Goal: Task Accomplishment & Management: Use online tool/utility

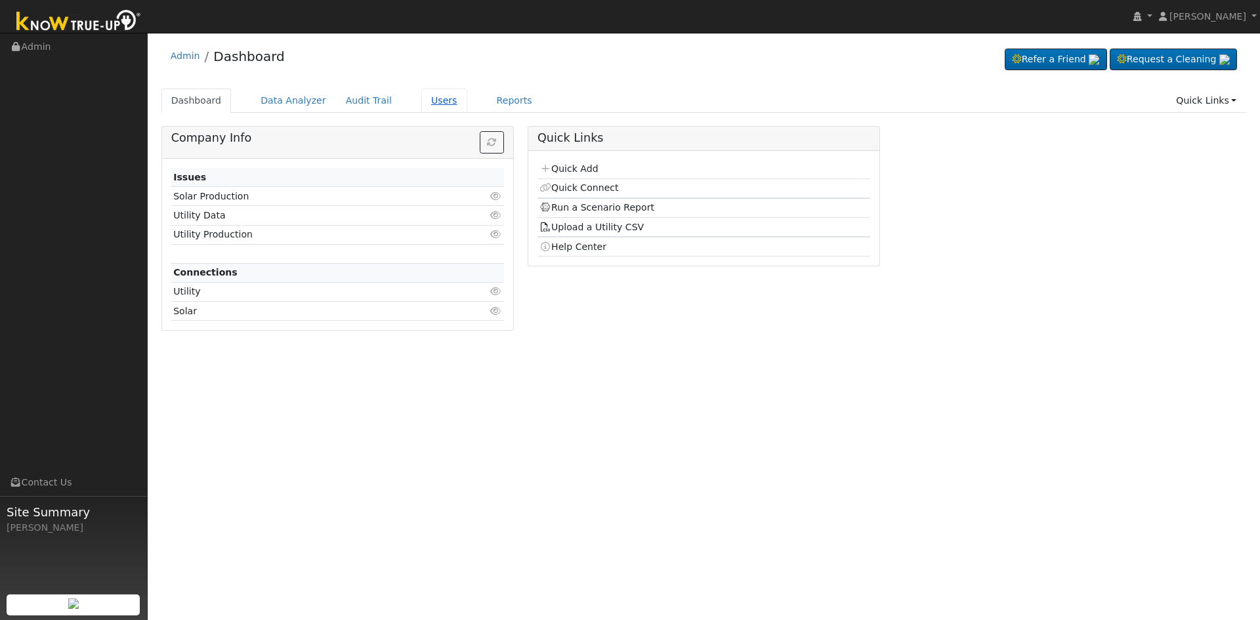
click at [426, 101] on link "Users" at bounding box center [444, 101] width 46 height 24
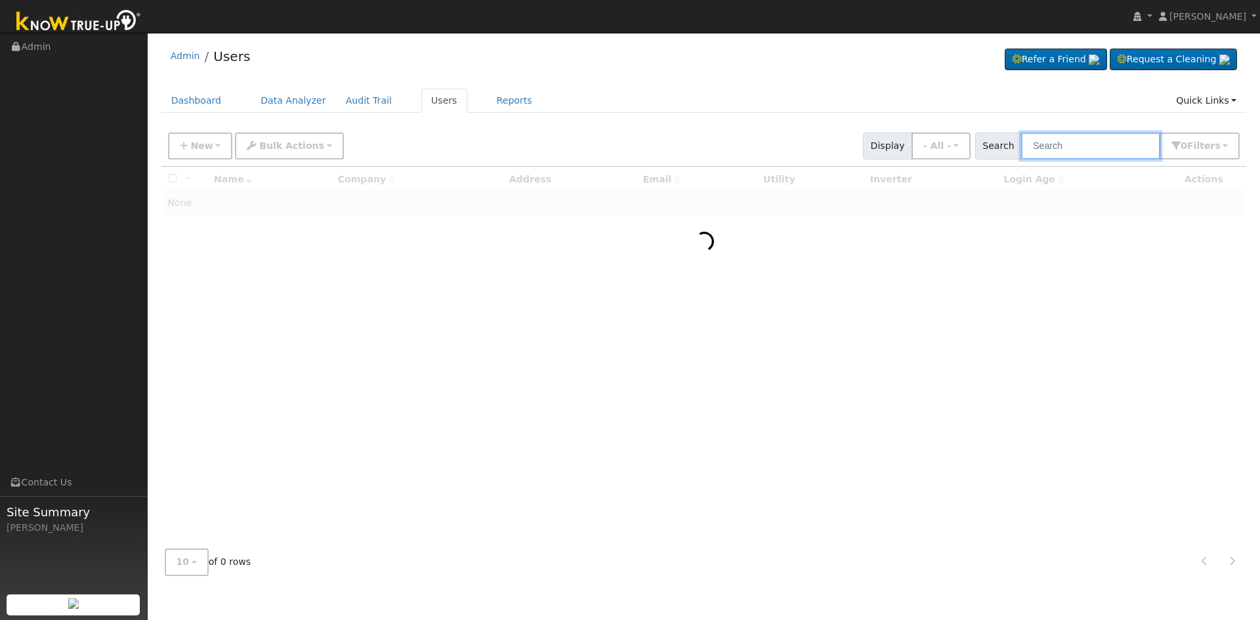
click at [1086, 148] on input "text" at bounding box center [1090, 146] width 139 height 27
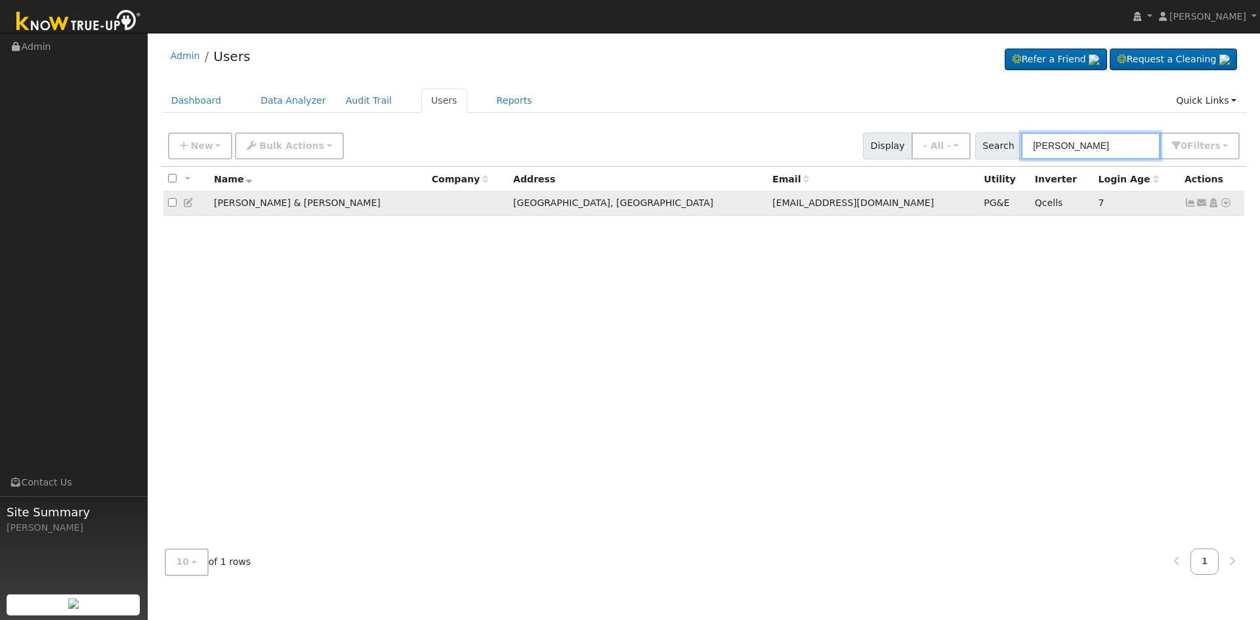
type input "[PERSON_NAME]"
click at [1223, 205] on icon at bounding box center [1226, 202] width 12 height 9
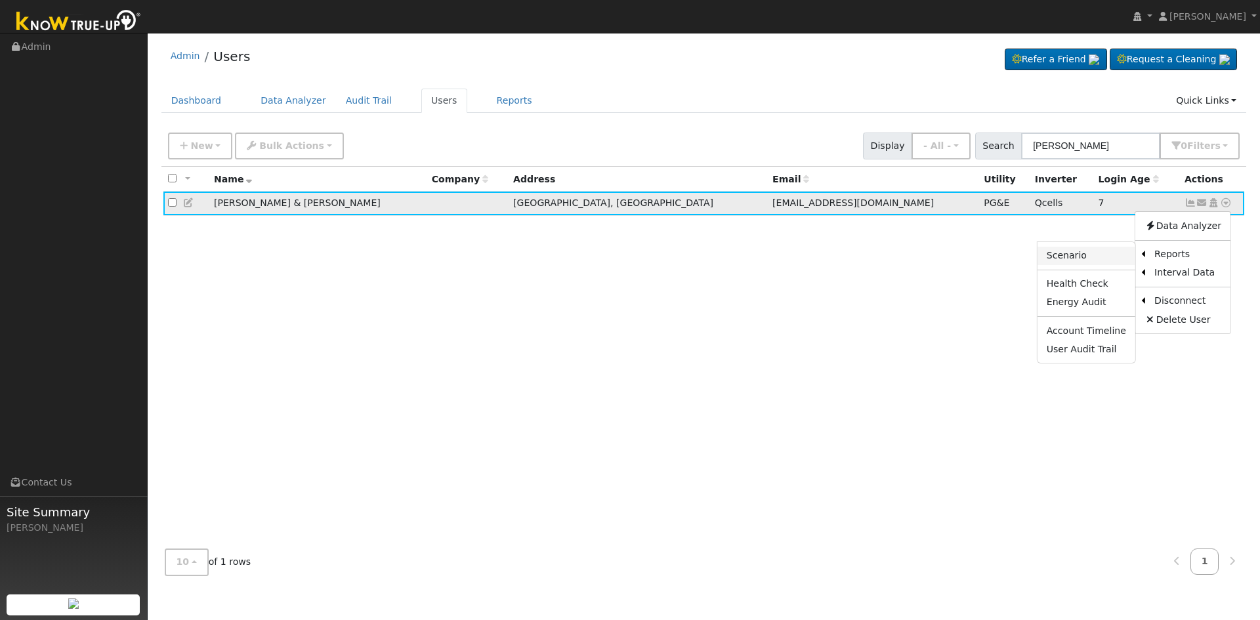
click at [1123, 253] on link "Scenario" at bounding box center [1086, 256] width 98 height 18
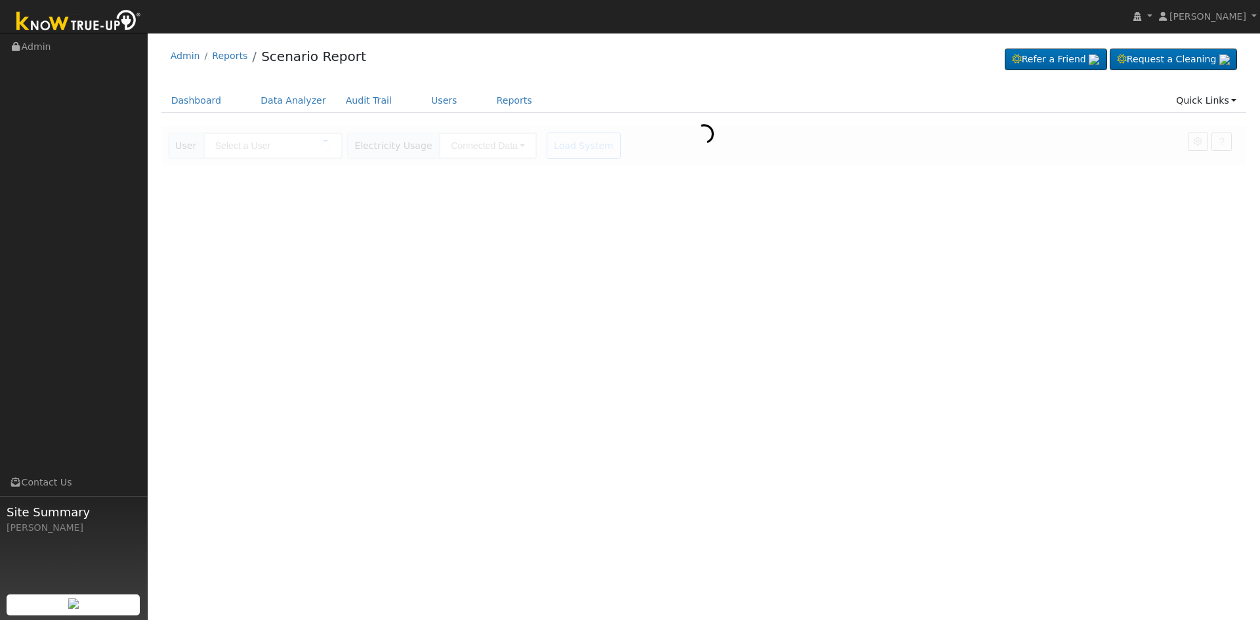
type input "[PERSON_NAME] & [PERSON_NAME]"
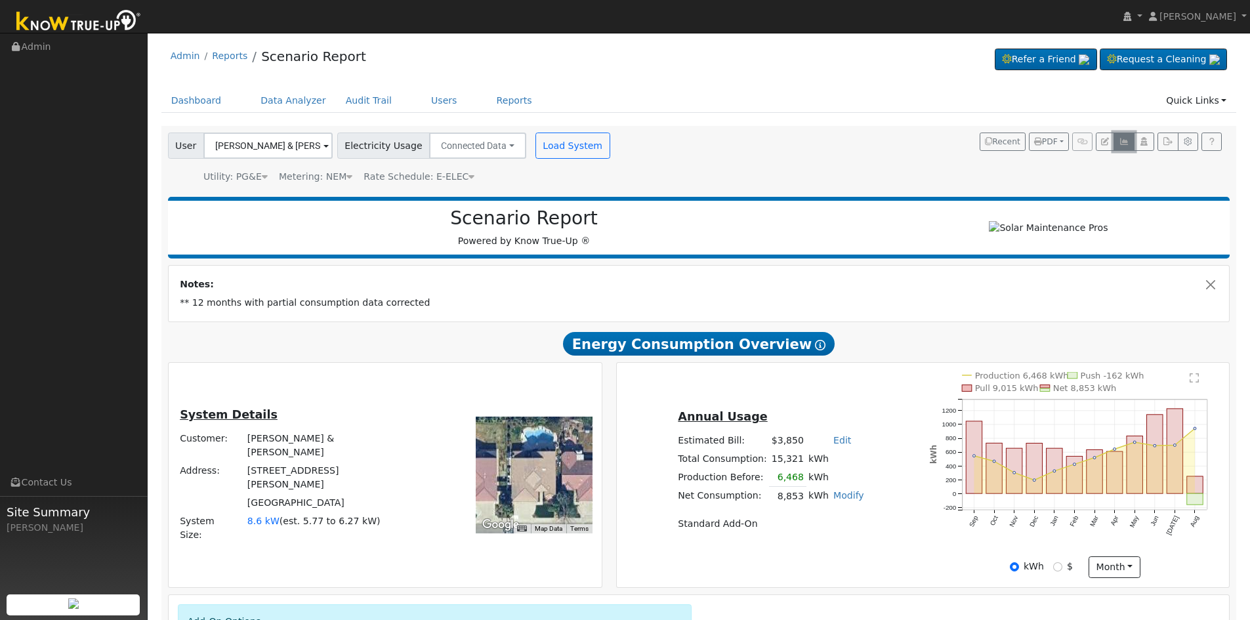
click at [1124, 139] on icon "button" at bounding box center [1124, 142] width 10 height 8
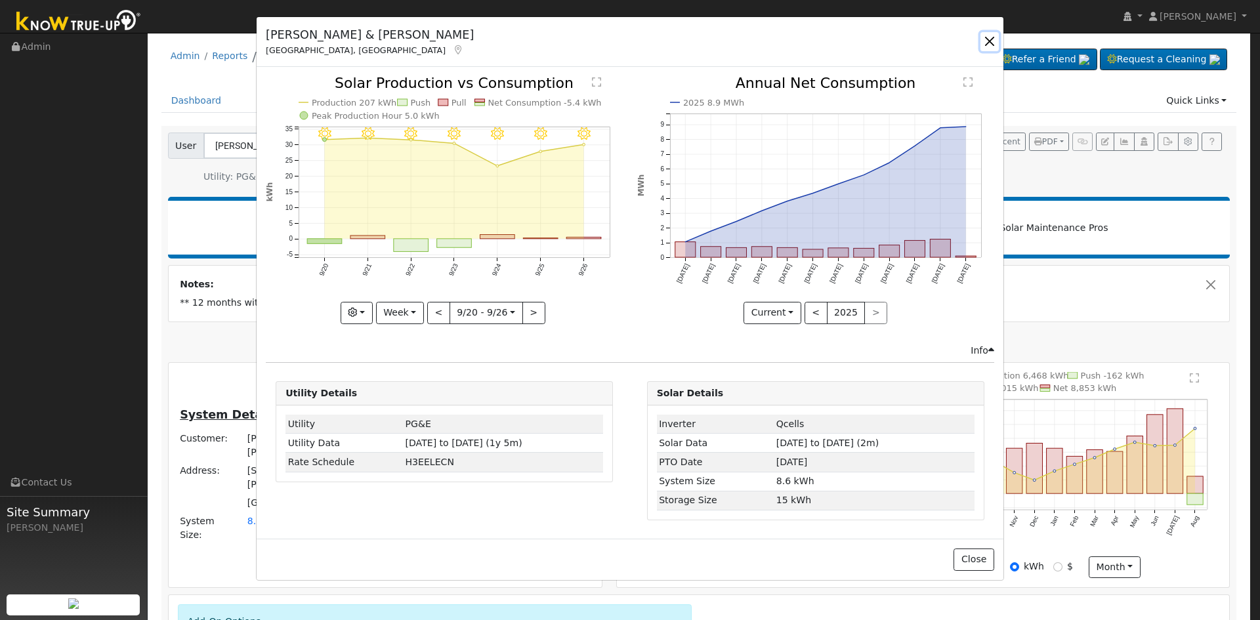
click at [988, 43] on button "button" at bounding box center [989, 41] width 18 height 18
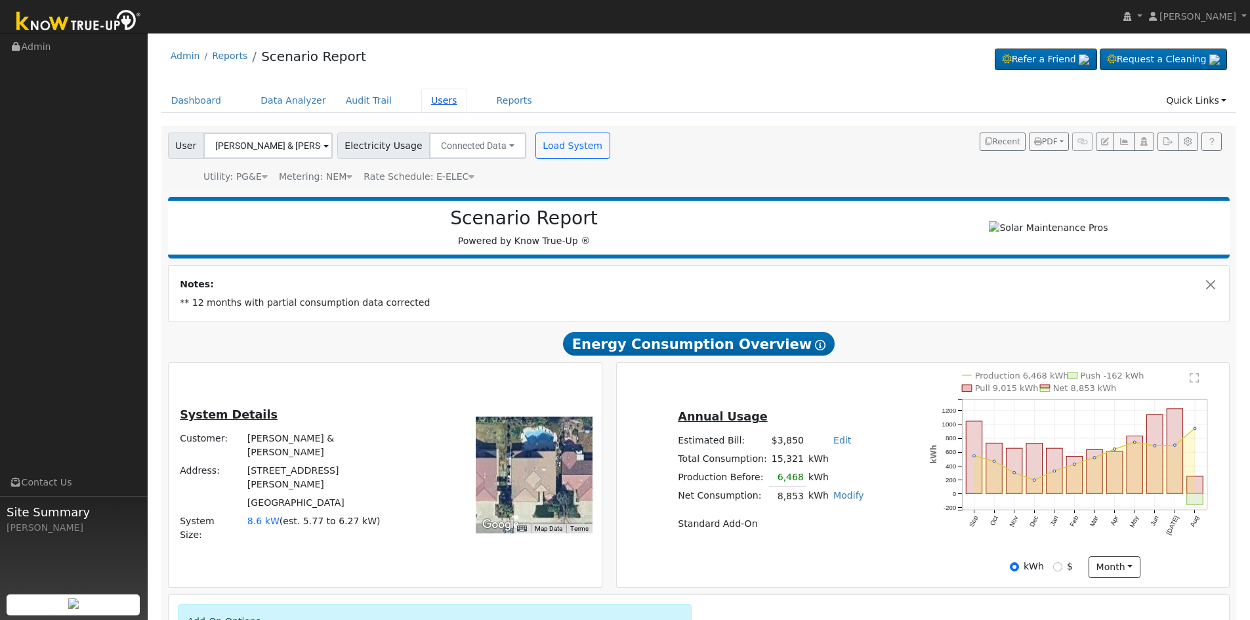
click at [421, 102] on link "Users" at bounding box center [444, 101] width 46 height 24
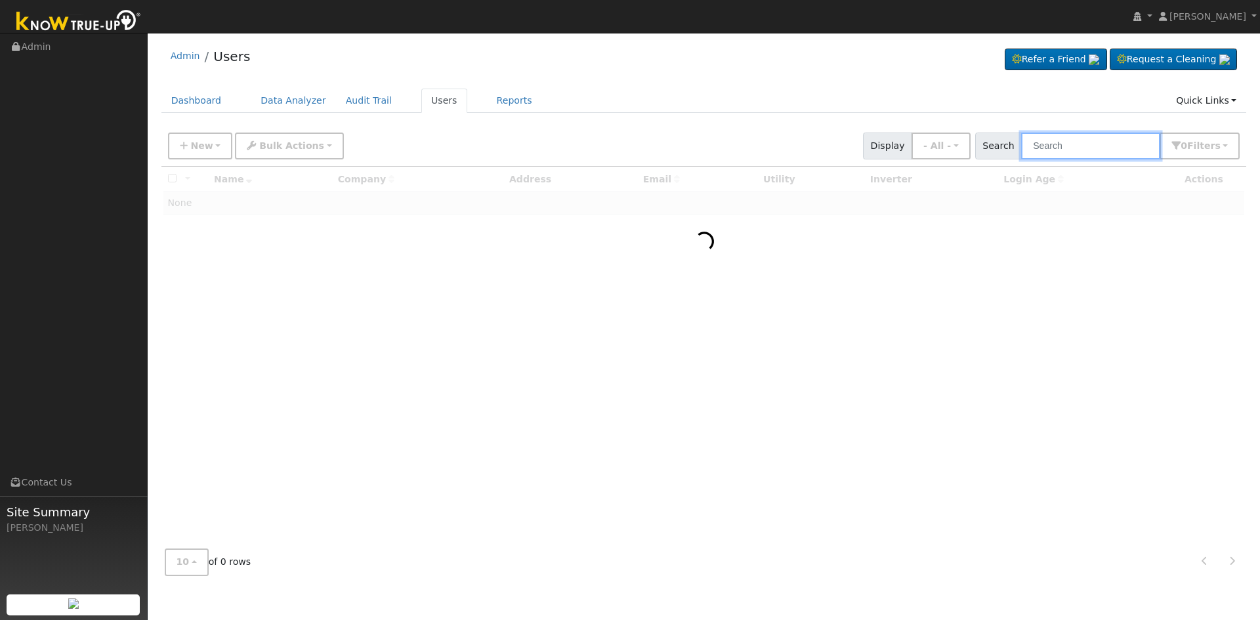
click at [1073, 145] on input "text" at bounding box center [1090, 146] width 139 height 27
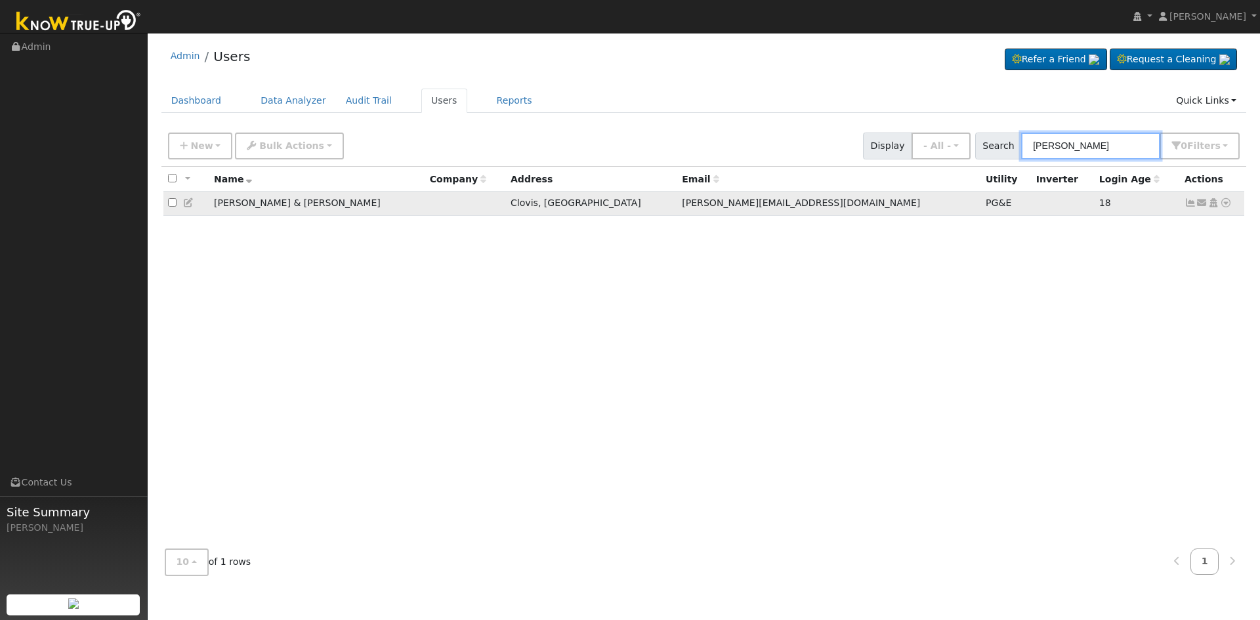
type input "tim rolen"
drag, startPoint x: 1225, startPoint y: 203, endPoint x: 1218, endPoint y: 243, distance: 41.3
click at [1226, 203] on icon at bounding box center [1226, 202] width 12 height 9
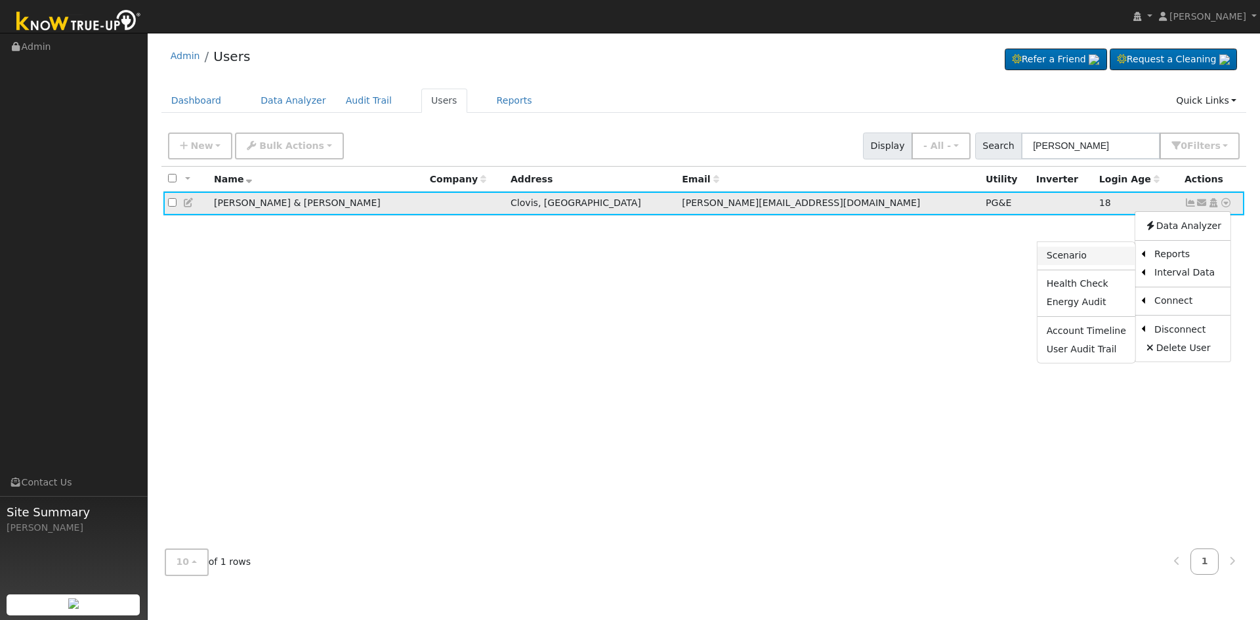
click at [1097, 257] on link "Scenario" at bounding box center [1086, 256] width 98 height 18
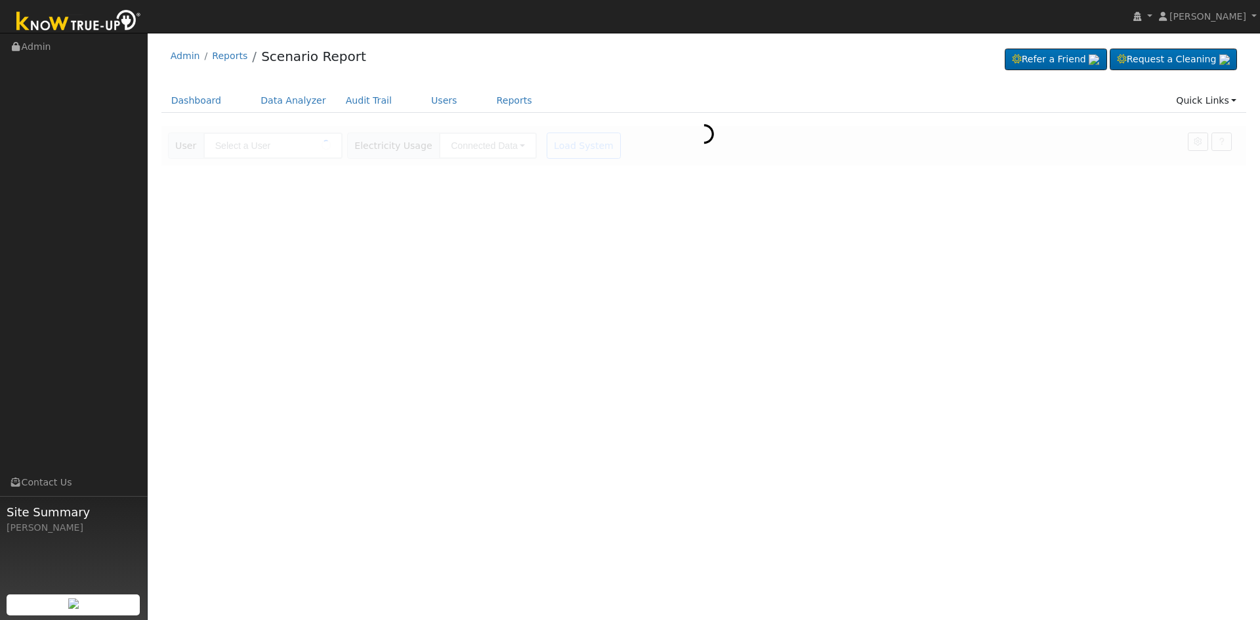
type input "[PERSON_NAME] & [PERSON_NAME]"
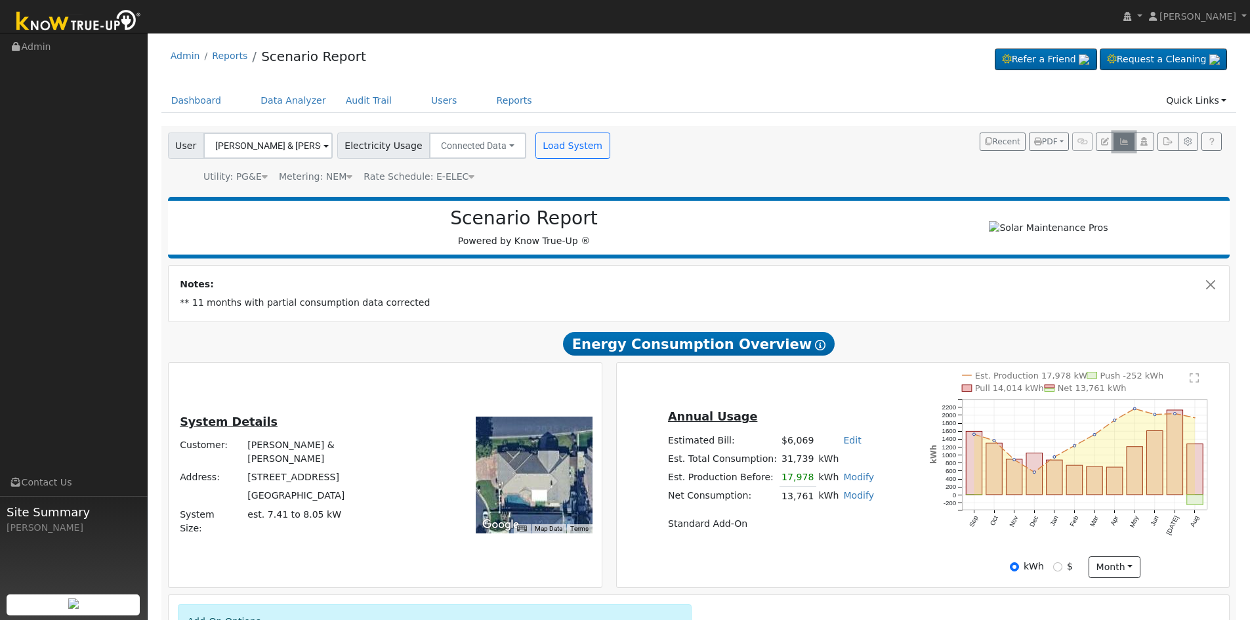
click at [1119, 143] on icon "button" at bounding box center [1124, 142] width 10 height 8
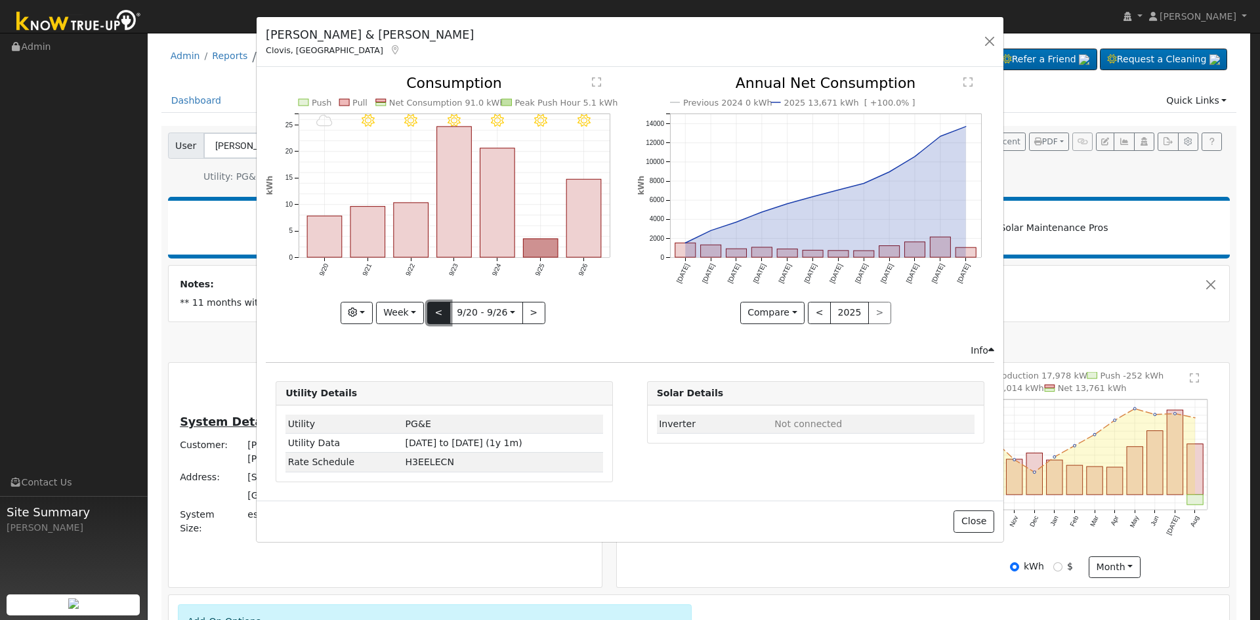
click at [436, 315] on button "<" at bounding box center [438, 313] width 23 height 22
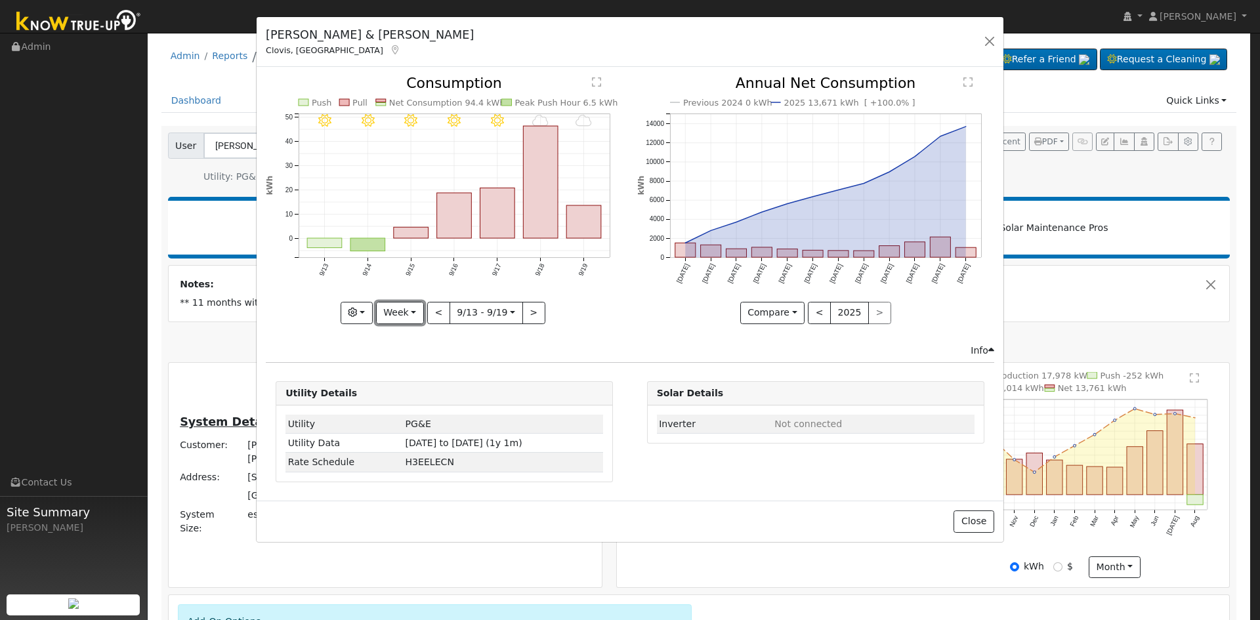
click at [400, 311] on button "Week" at bounding box center [400, 313] width 48 height 22
click at [419, 380] on link "Month" at bounding box center [422, 376] width 91 height 18
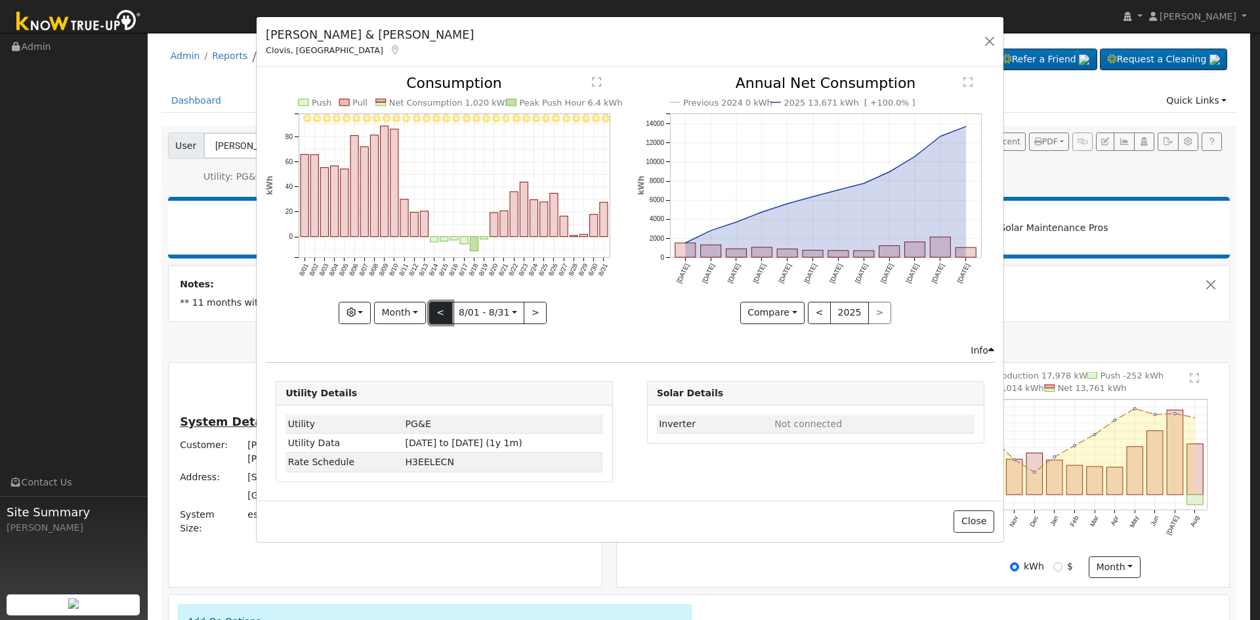
click at [438, 310] on button "<" at bounding box center [440, 313] width 23 height 22
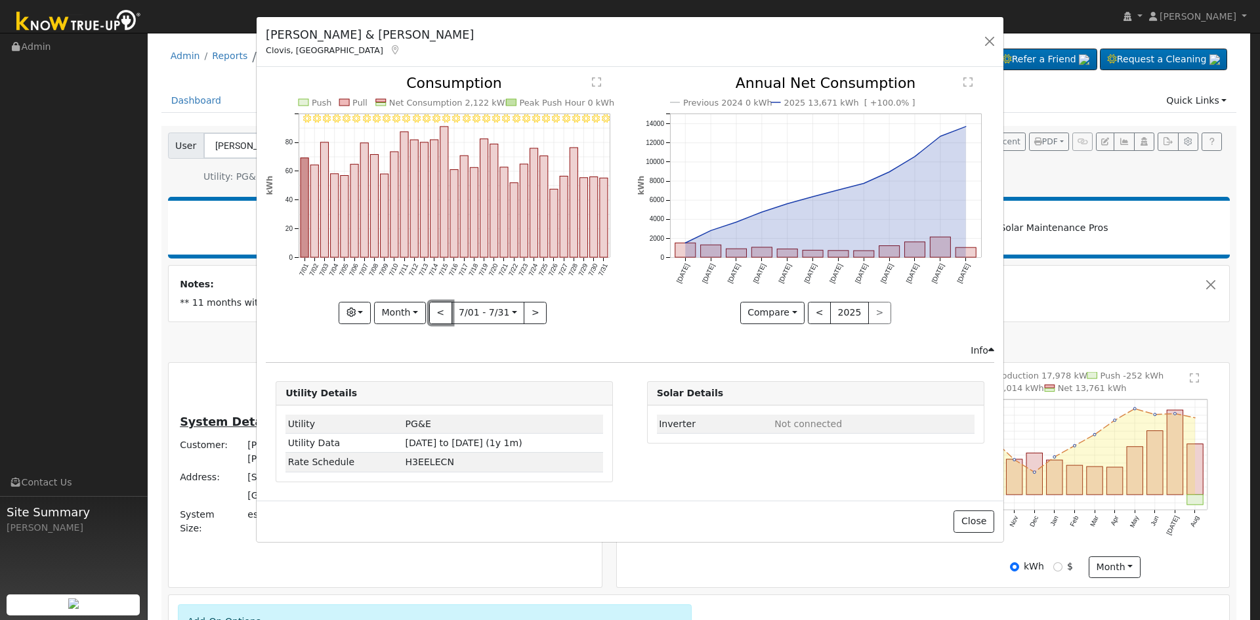
drag, startPoint x: 445, startPoint y: 311, endPoint x: 456, endPoint y: 316, distance: 11.5
click at [445, 312] on button "<" at bounding box center [440, 313] width 23 height 22
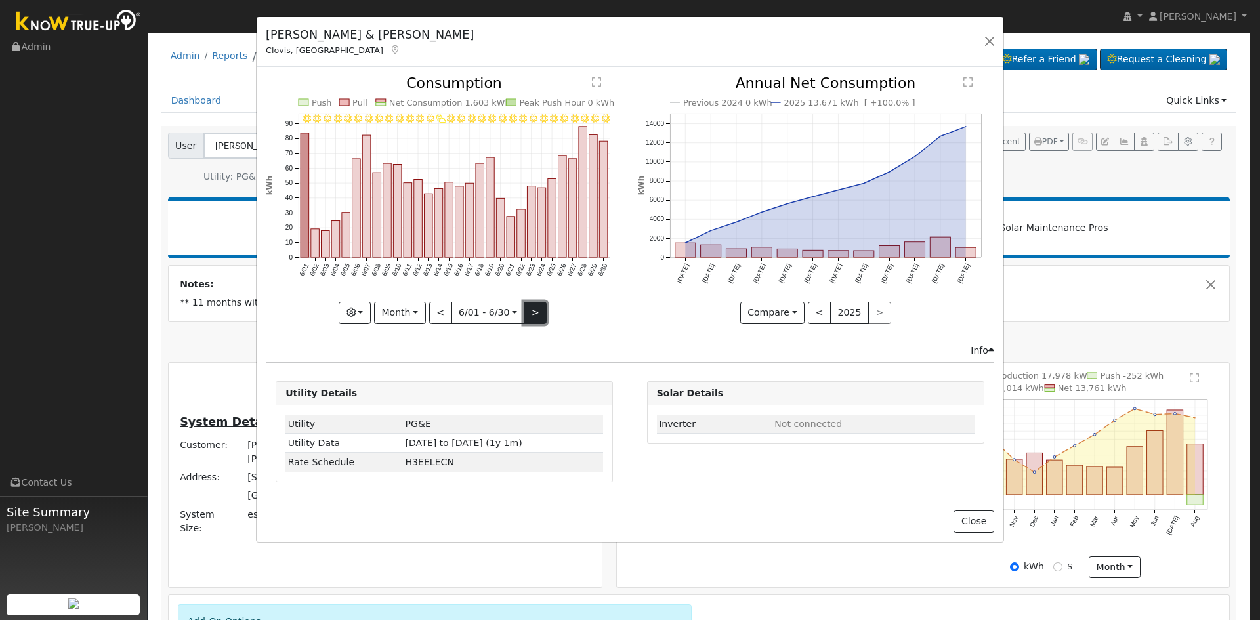
click at [529, 315] on button ">" at bounding box center [535, 313] width 23 height 22
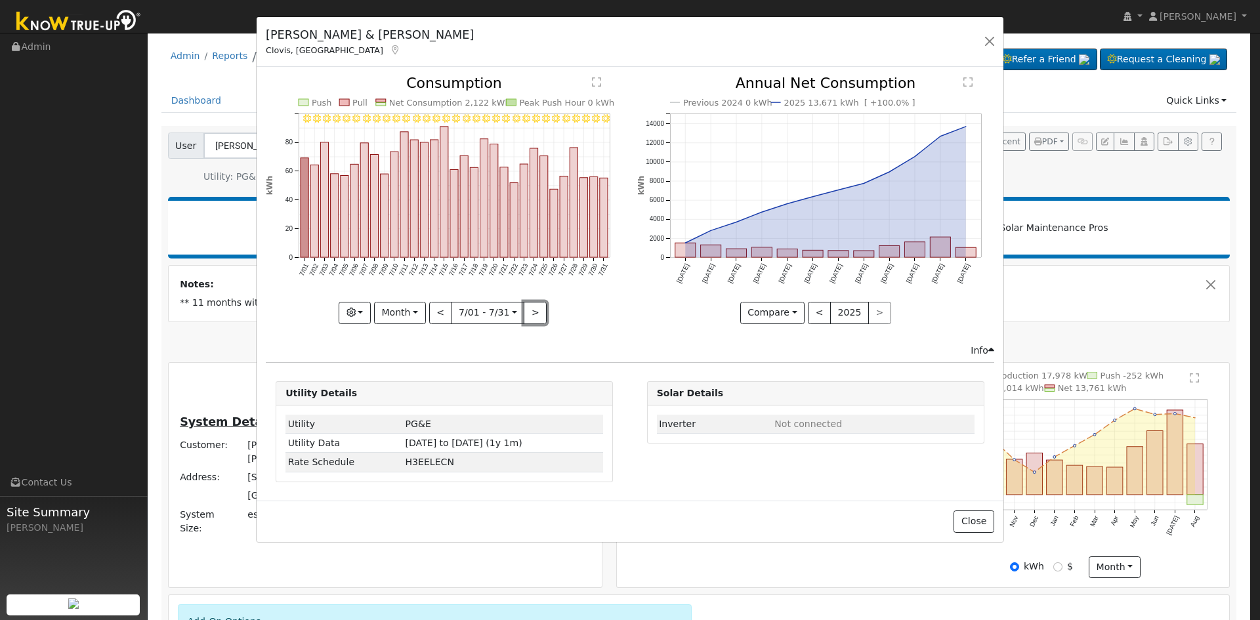
click at [534, 312] on button ">" at bounding box center [535, 313] width 23 height 22
type input "2025-08-01"
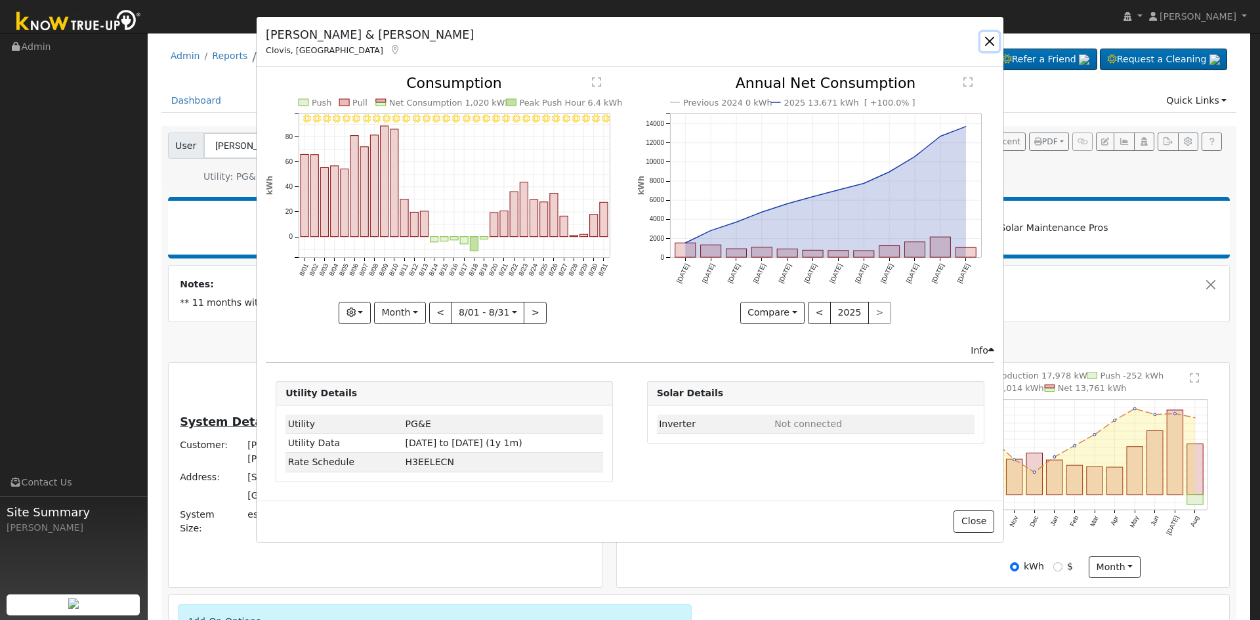
click at [989, 36] on button "button" at bounding box center [989, 41] width 18 height 18
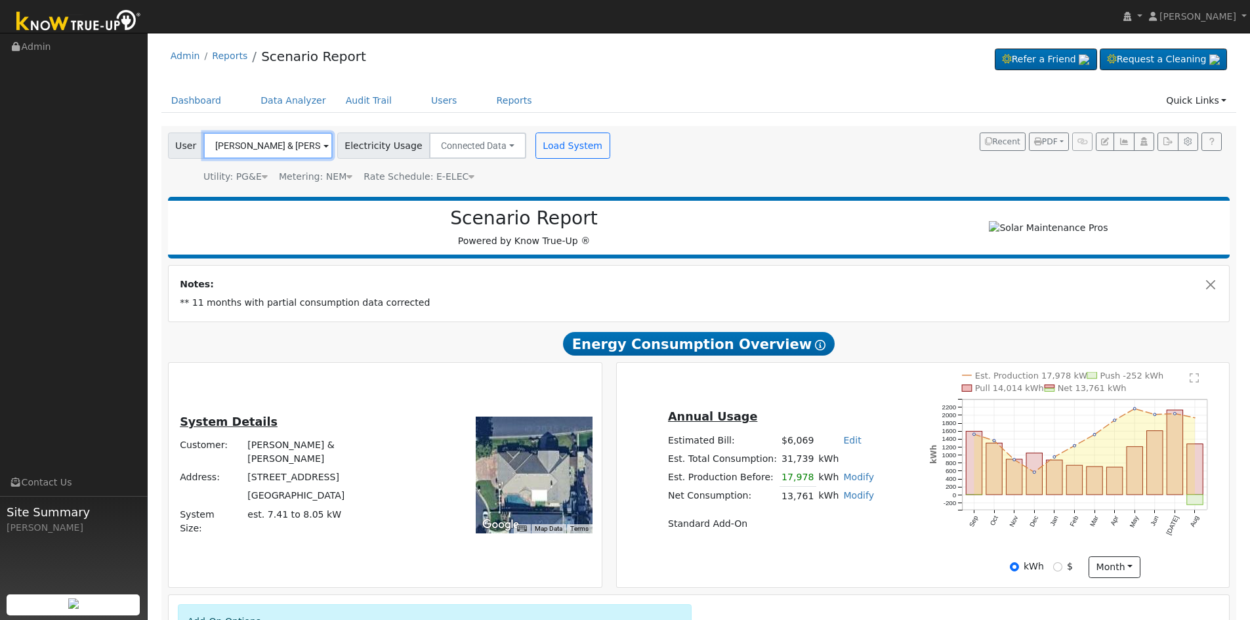
click at [245, 143] on input "Tim & Shelly Rolen" at bounding box center [267, 146] width 129 height 26
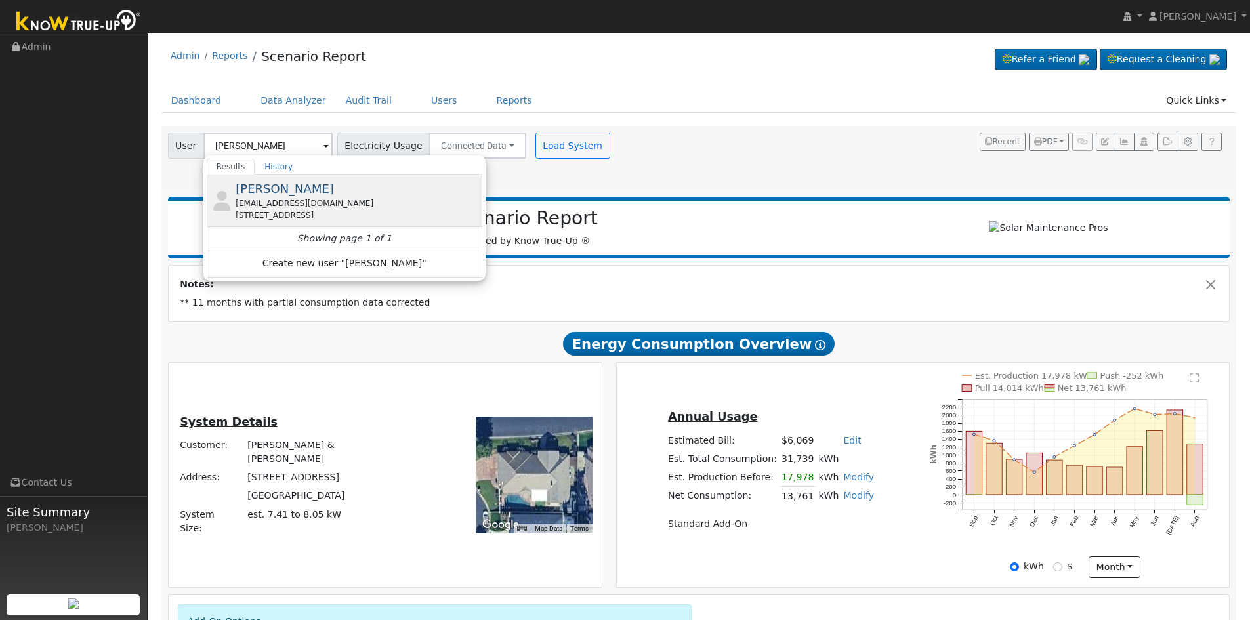
click at [281, 199] on div "avaldiviavwv@gmail.com" at bounding box center [357, 203] width 243 height 12
type input "Michelle Valdivia"
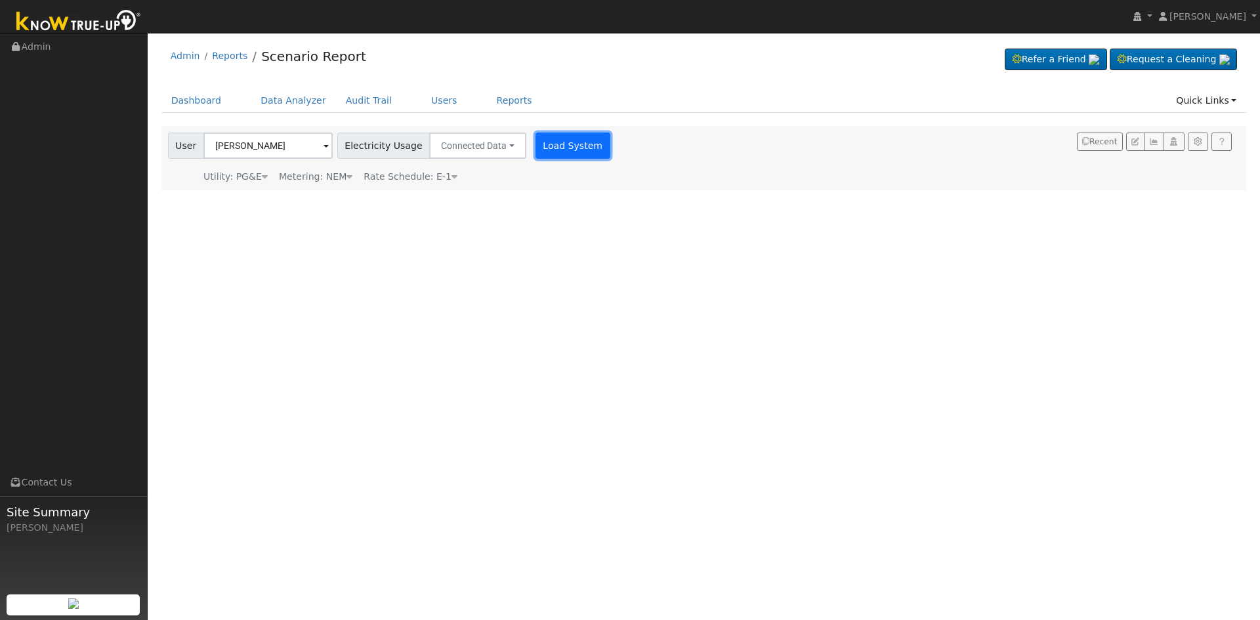
click at [566, 153] on button "Load System" at bounding box center [572, 146] width 75 height 26
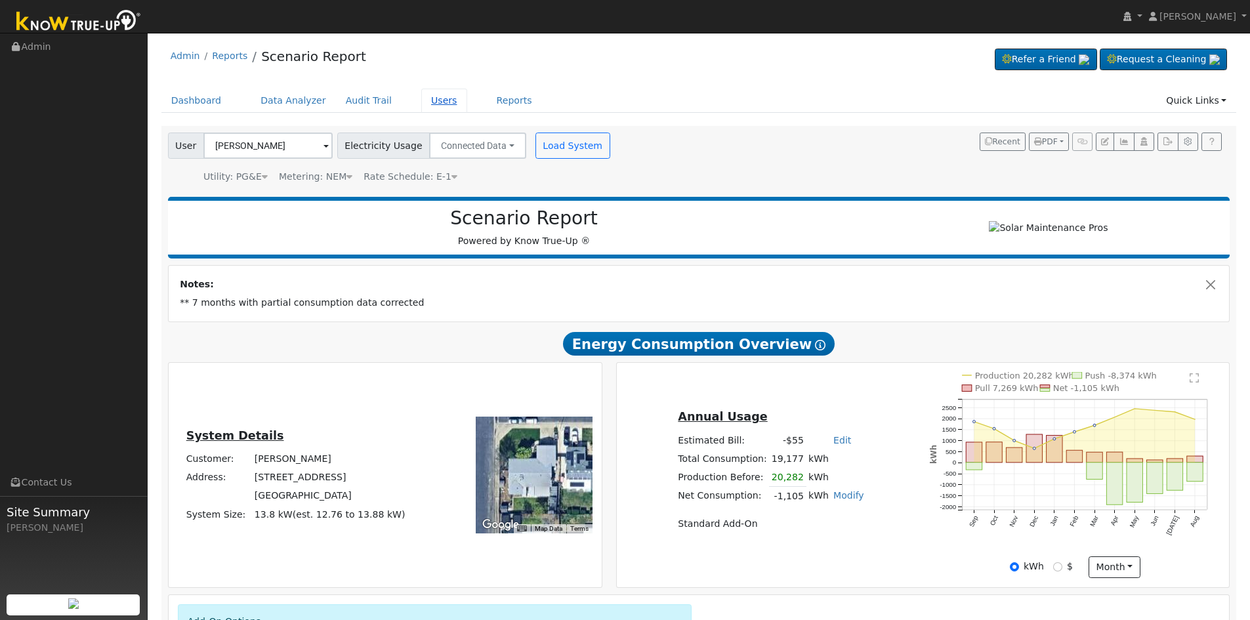
click at [430, 96] on link "Users" at bounding box center [444, 101] width 46 height 24
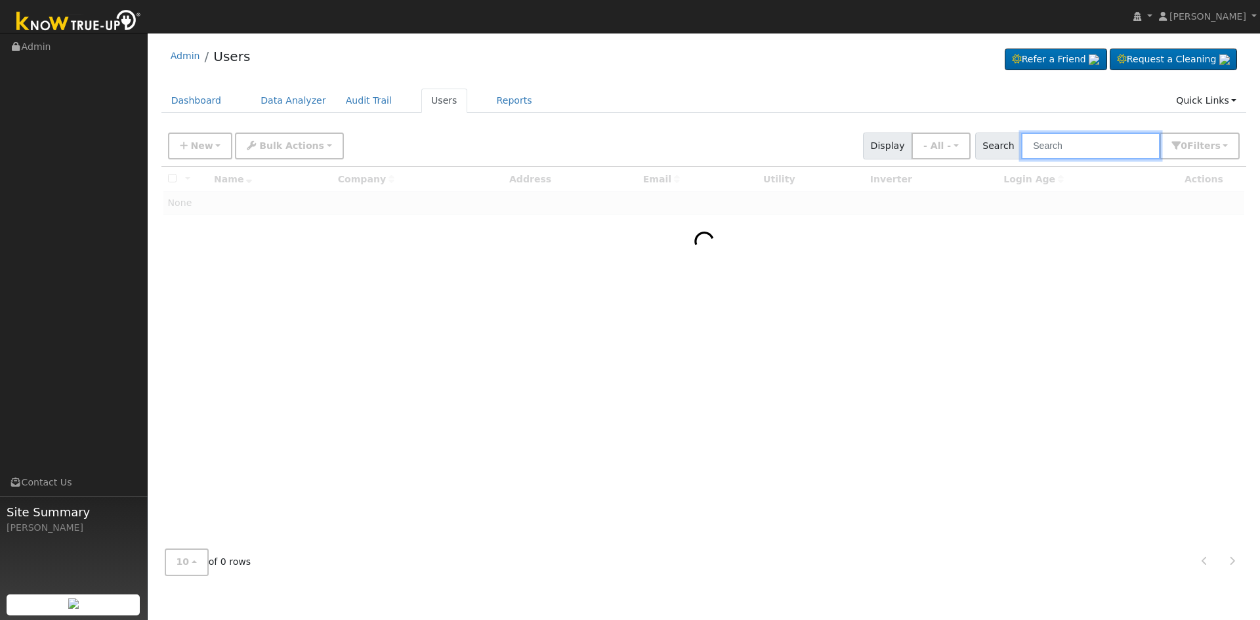
click at [1071, 152] on input "text" at bounding box center [1090, 146] width 139 height 27
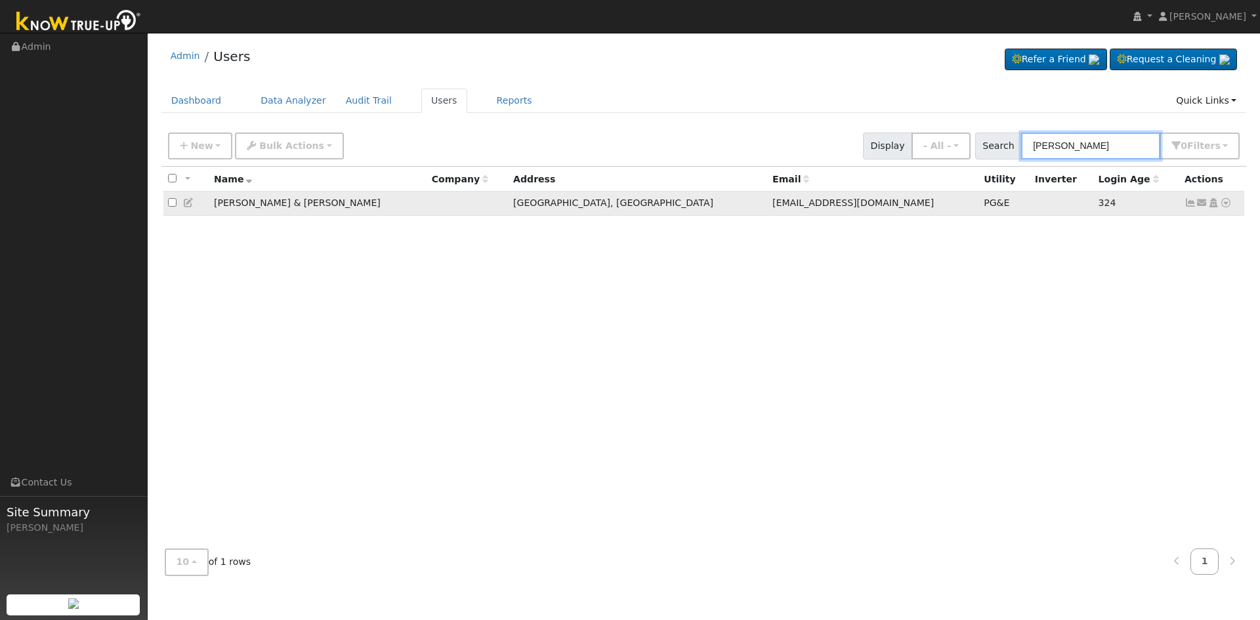
type input "denman"
click at [1221, 206] on icon at bounding box center [1226, 202] width 12 height 9
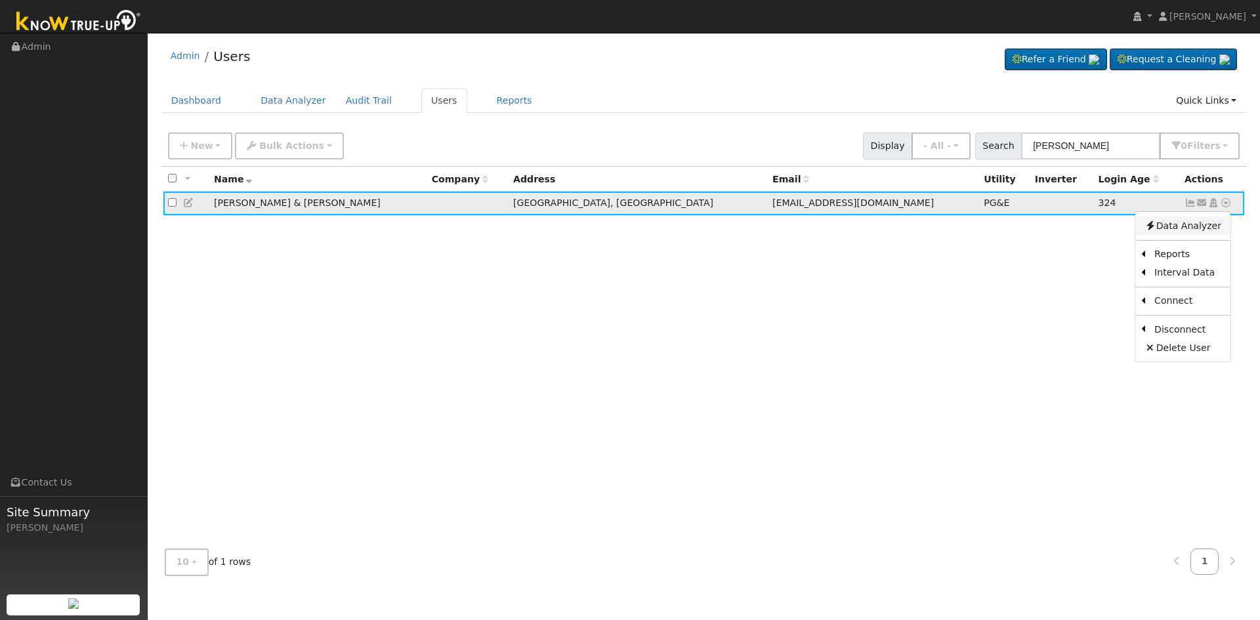
click at [1176, 223] on link "Data Analyzer" at bounding box center [1182, 226] width 95 height 18
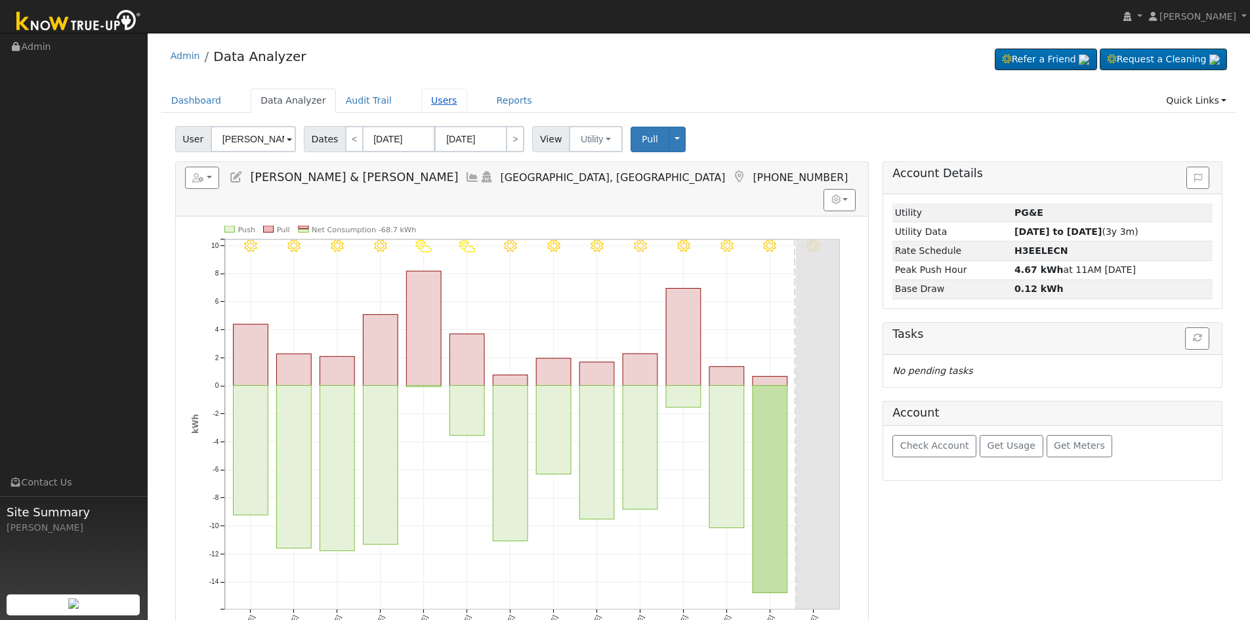
click at [421, 97] on link "Users" at bounding box center [444, 101] width 46 height 24
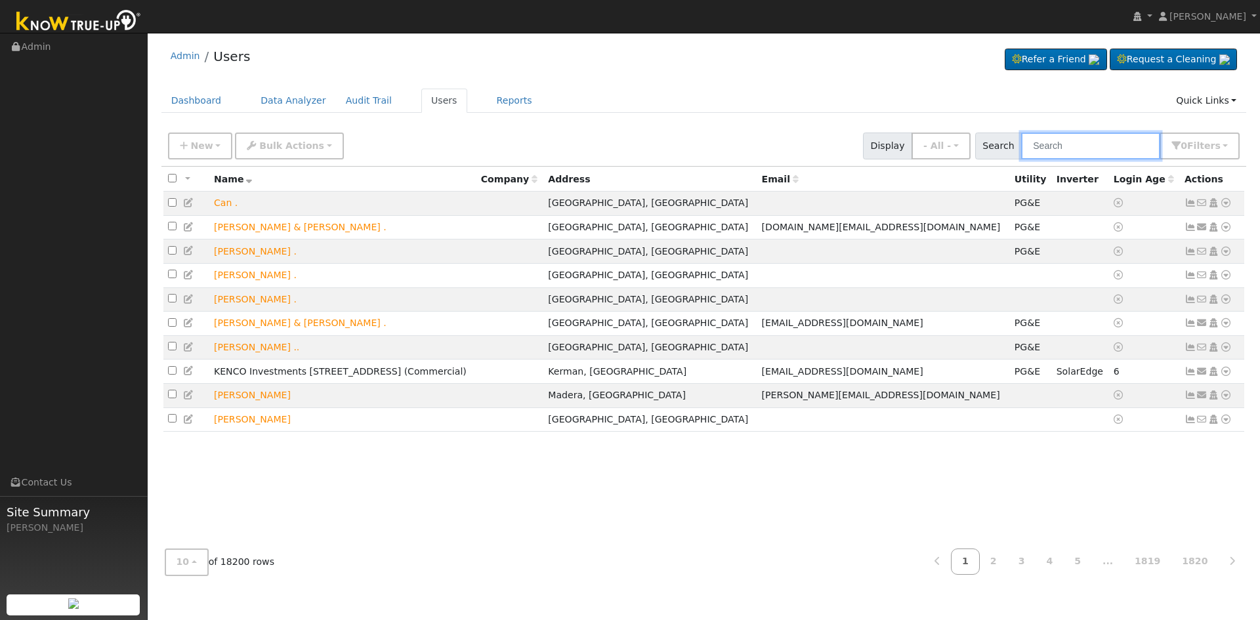
click at [1081, 150] on input "text" at bounding box center [1090, 146] width 139 height 27
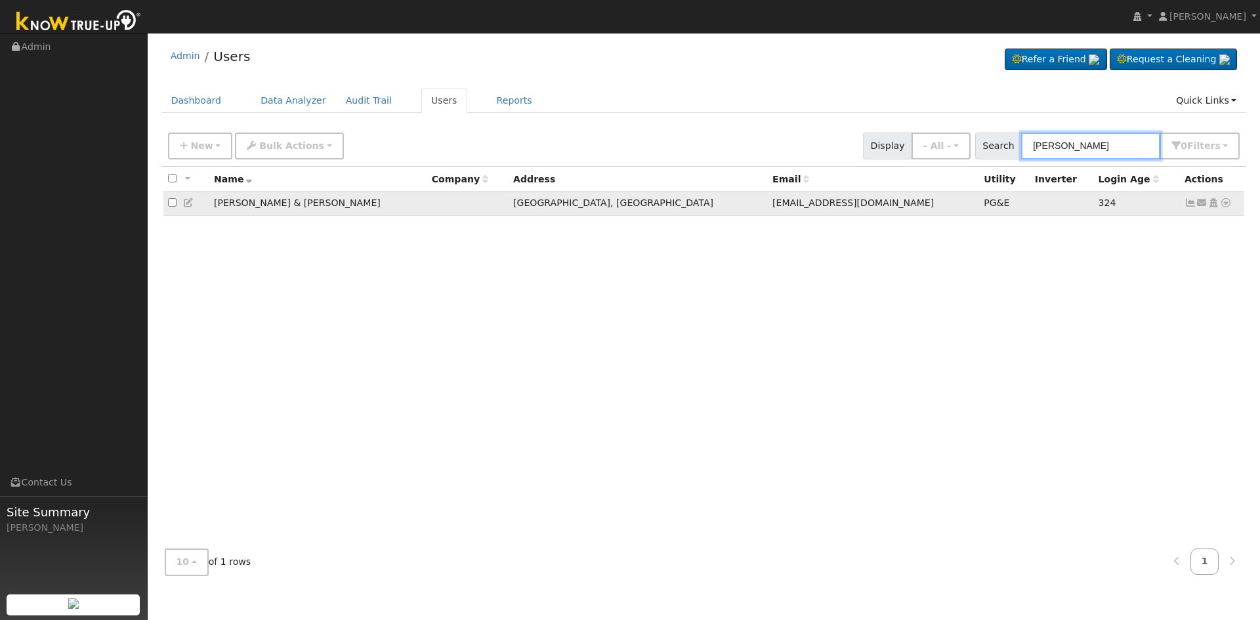
type input "michael denman"
click at [1190, 201] on icon at bounding box center [1190, 202] width 12 height 9
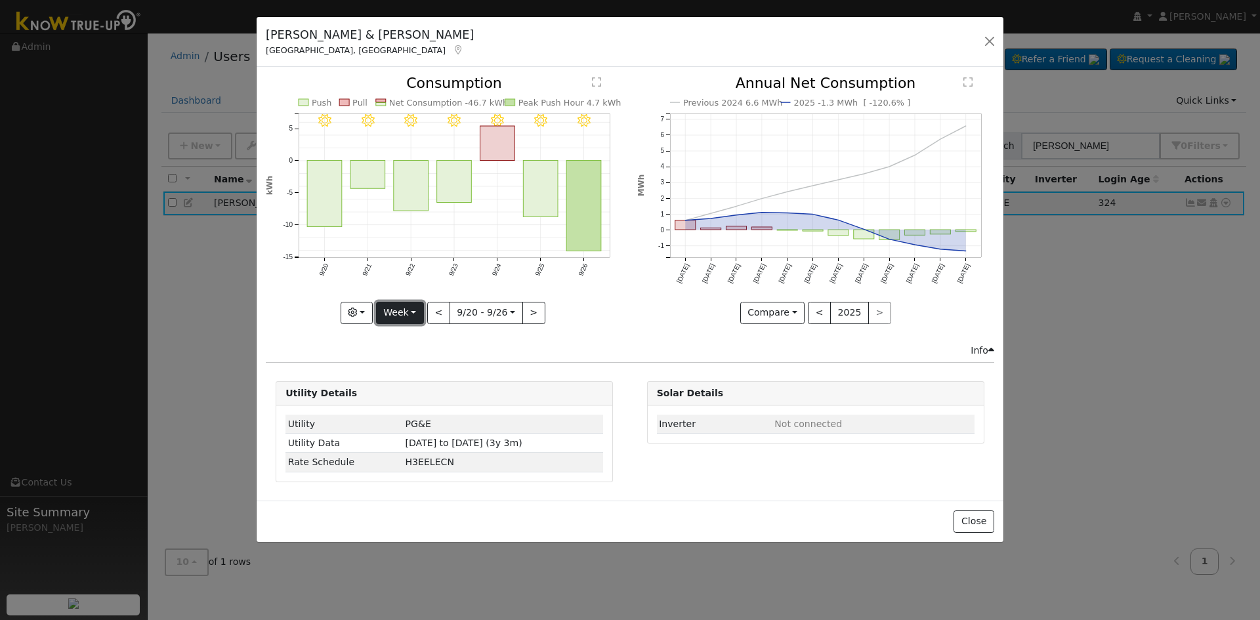
click at [404, 310] on button "Week" at bounding box center [400, 313] width 48 height 22
click at [421, 373] on link "Month" at bounding box center [422, 376] width 91 height 18
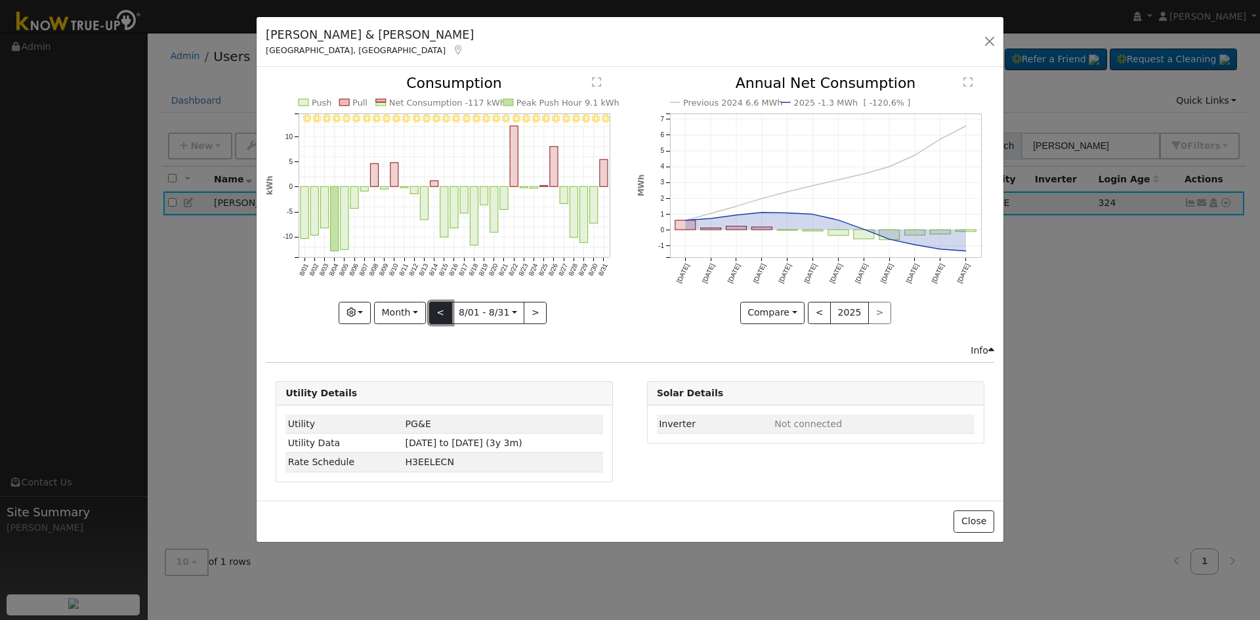
click at [440, 309] on button "<" at bounding box center [440, 313] width 23 height 22
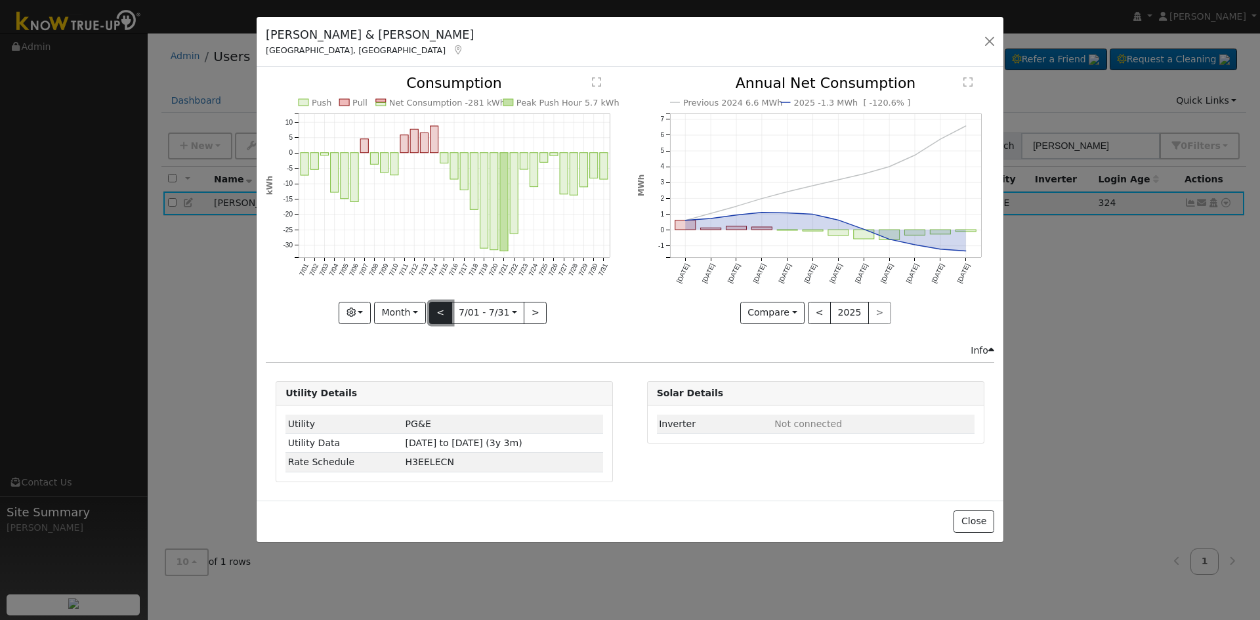
click at [440, 309] on button "<" at bounding box center [440, 313] width 23 height 22
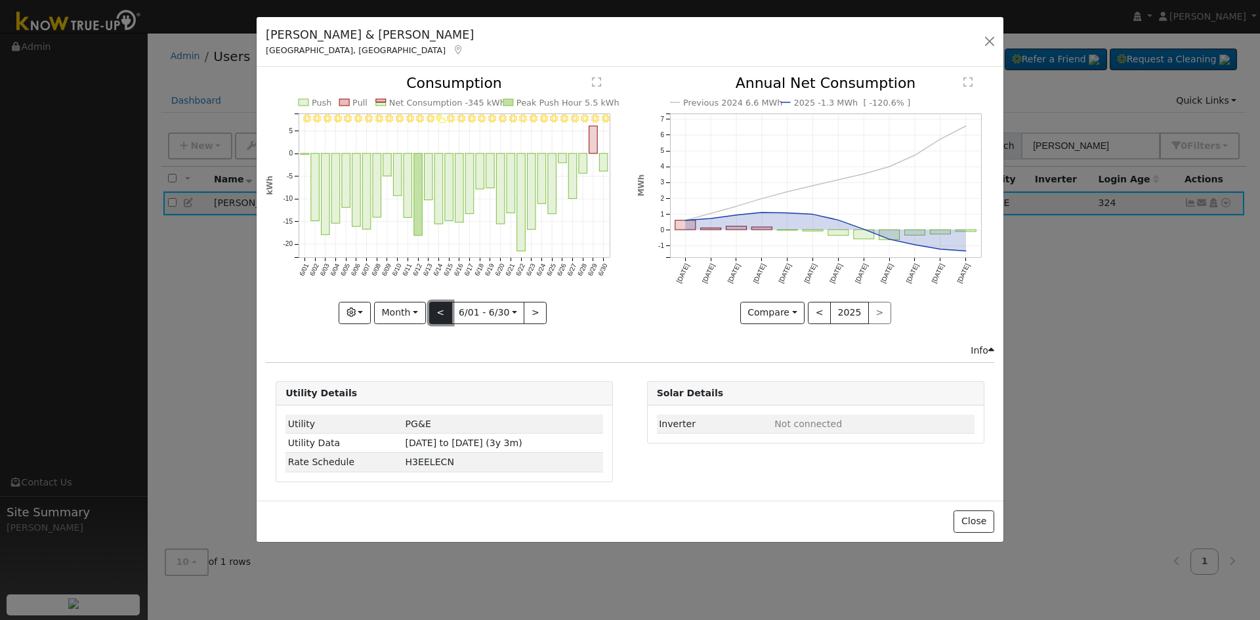
click at [440, 309] on button "<" at bounding box center [440, 313] width 23 height 22
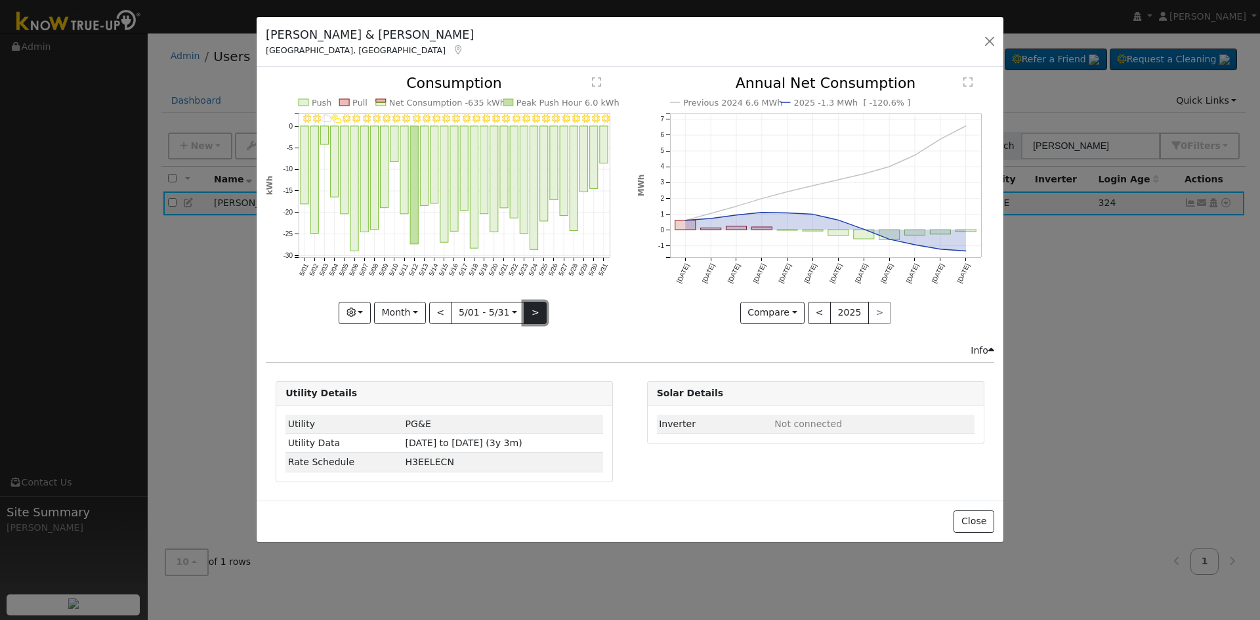
click at [534, 315] on button ">" at bounding box center [535, 313] width 23 height 22
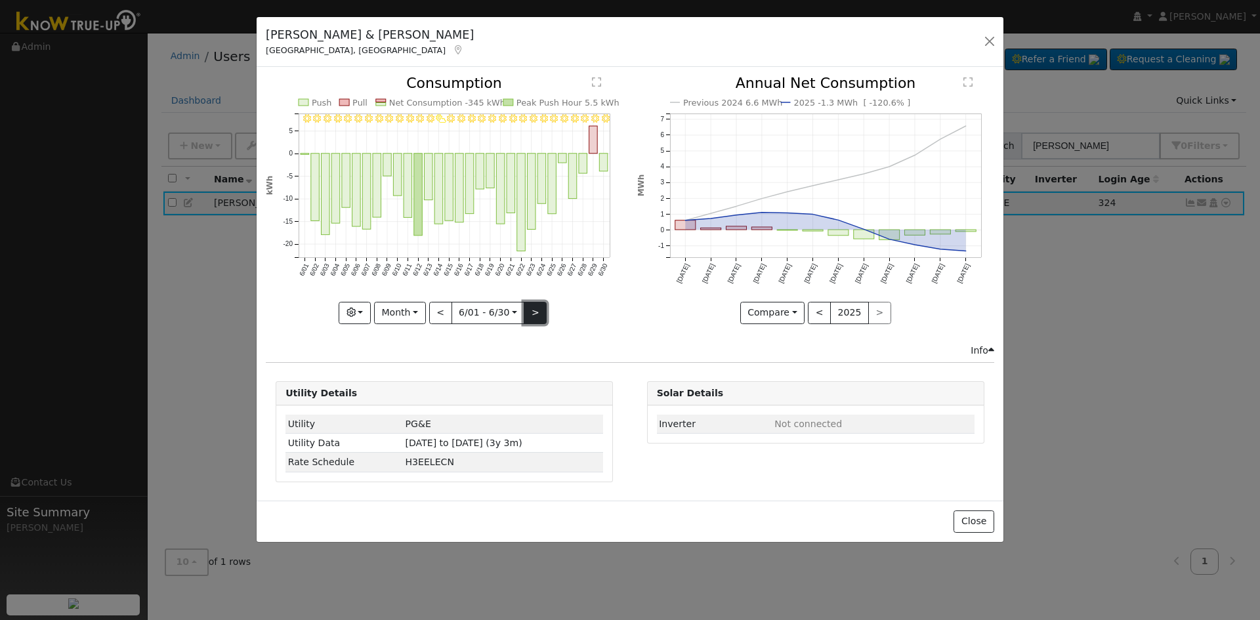
click at [534, 315] on button ">" at bounding box center [535, 313] width 23 height 22
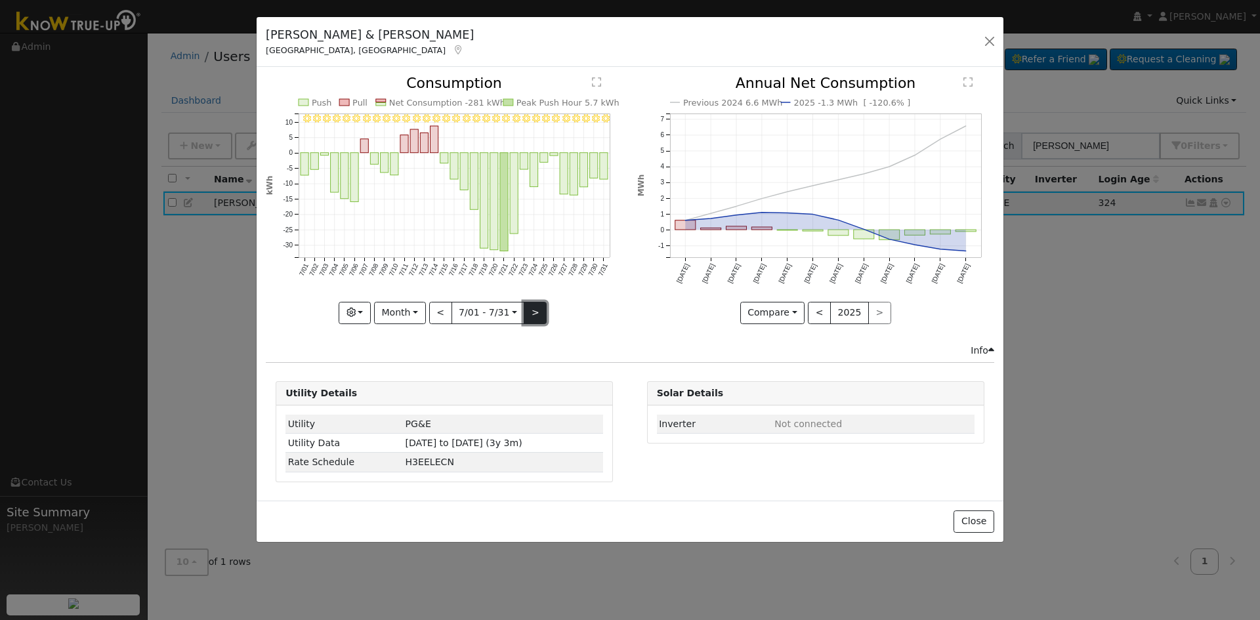
click at [534, 315] on button ">" at bounding box center [535, 313] width 23 height 22
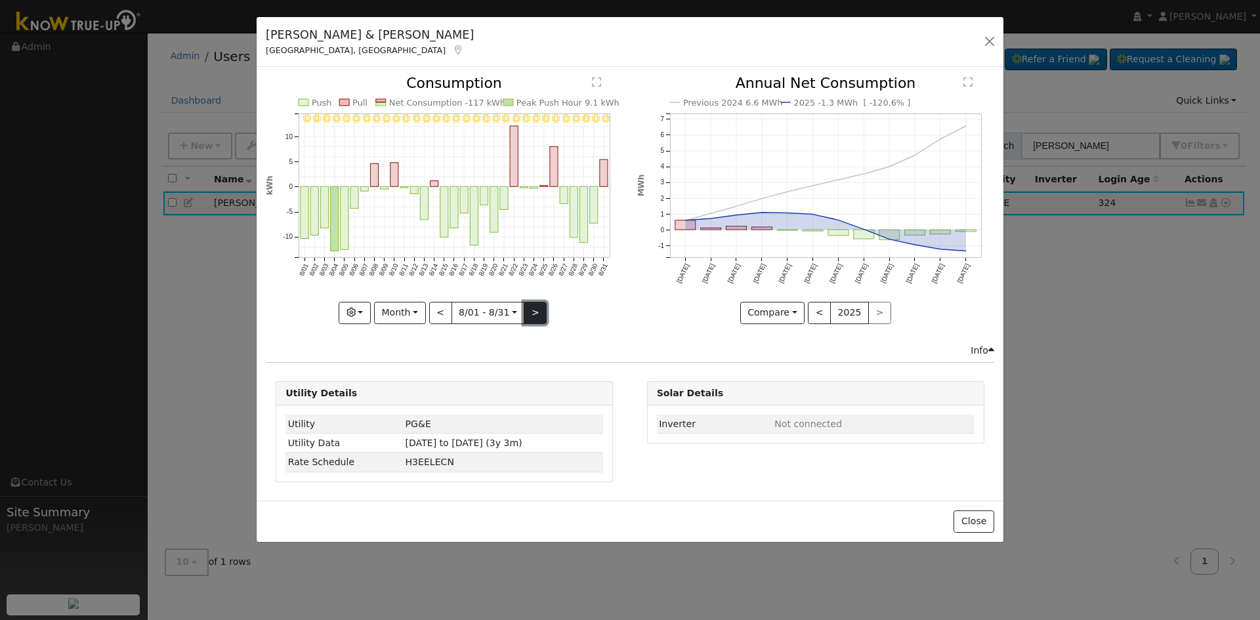
click at [534, 315] on button ">" at bounding box center [535, 313] width 23 height 22
type input "[DATE]"
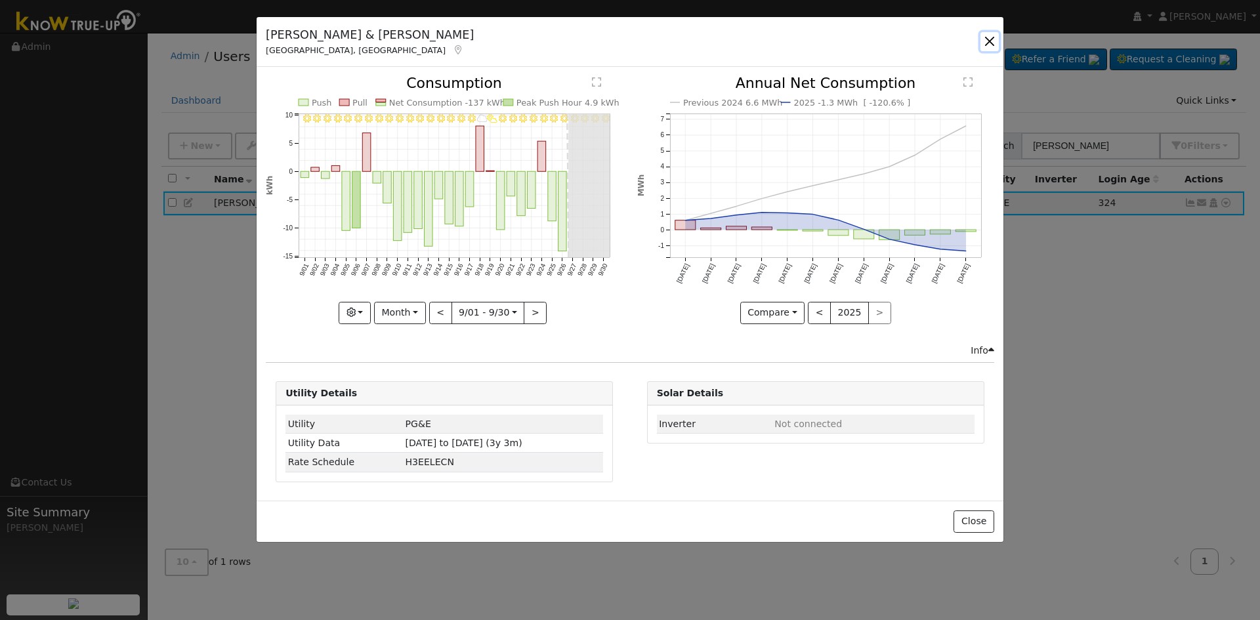
click at [989, 37] on button "button" at bounding box center [989, 41] width 18 height 18
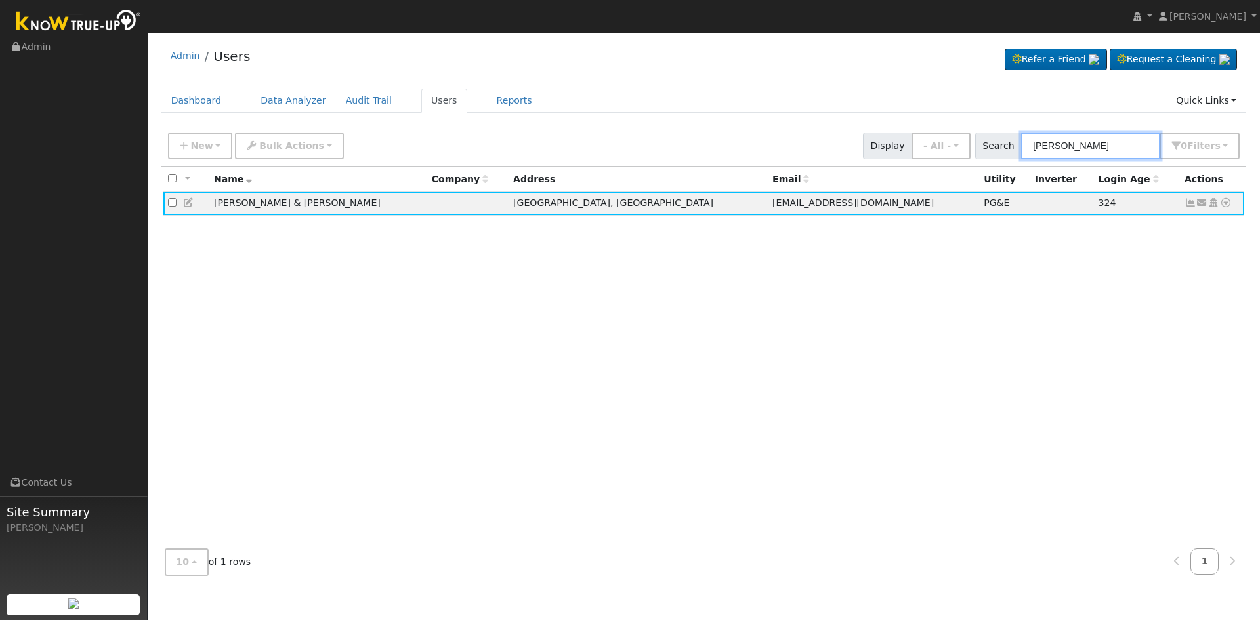
click at [1121, 152] on input "michael denman" at bounding box center [1090, 146] width 139 height 27
drag, startPoint x: 1121, startPoint y: 149, endPoint x: 871, endPoint y: 146, distance: 250.0
click at [891, 149] on div "New Add User Quick Add Quick Connect Quick Convert Lead Bulk Actions Send Email…" at bounding box center [703, 143] width 1077 height 31
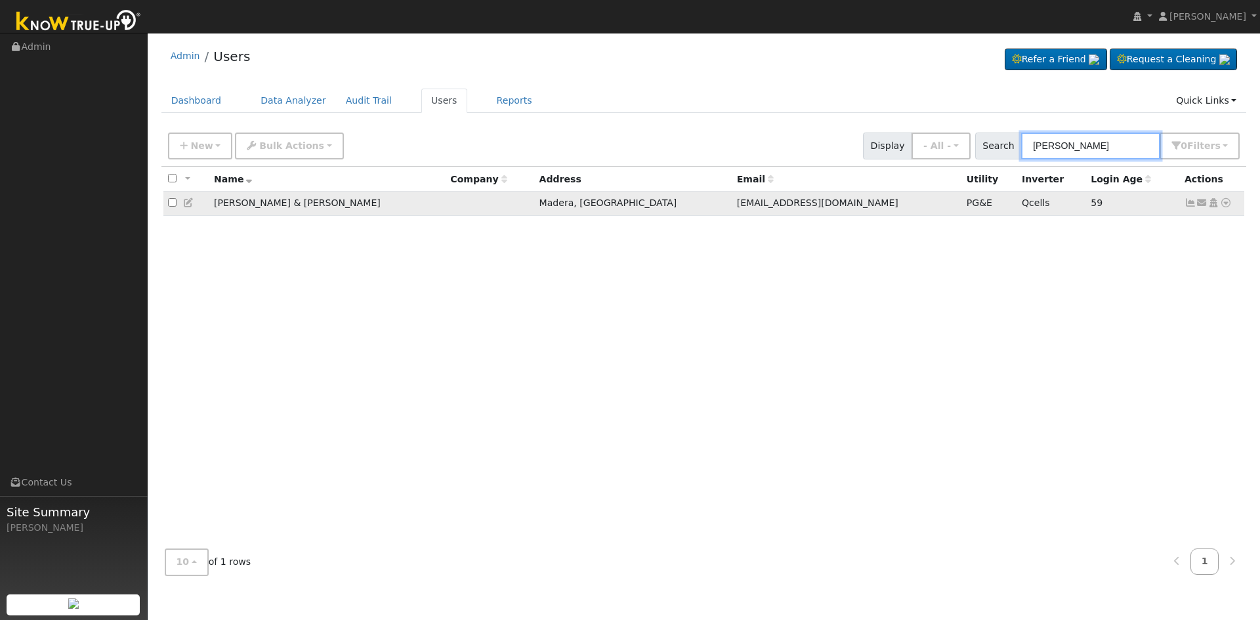
type input "jaime rodrig"
click at [1226, 203] on icon at bounding box center [1226, 202] width 12 height 9
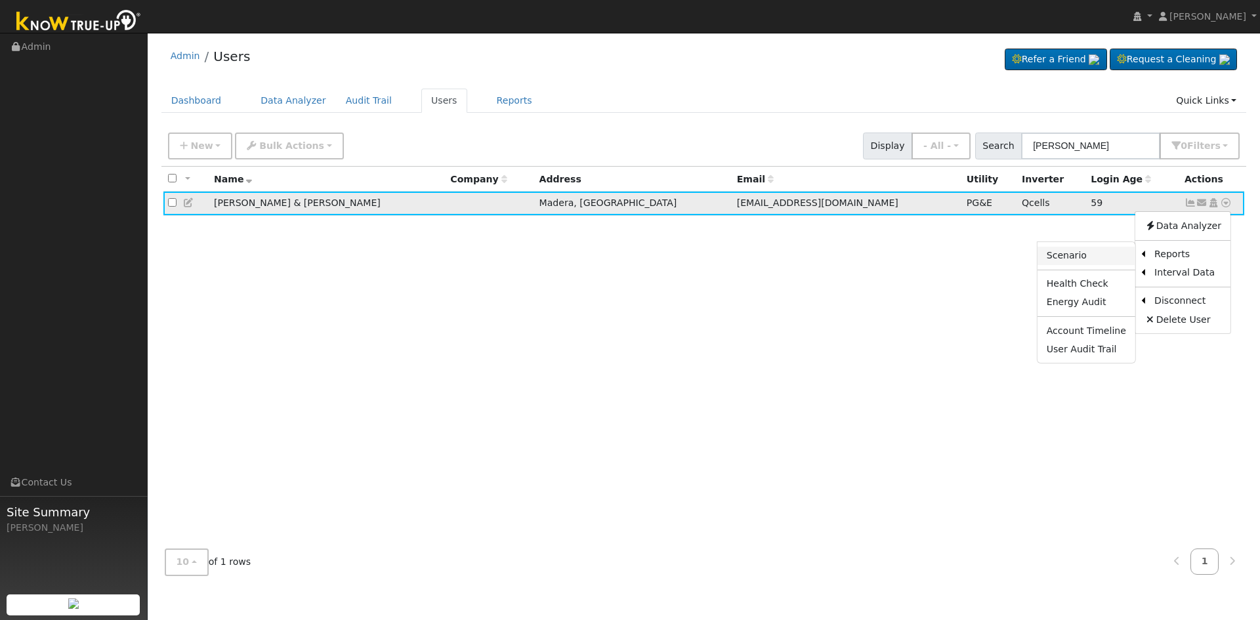
click at [1090, 256] on link "Scenario" at bounding box center [1086, 256] width 98 height 18
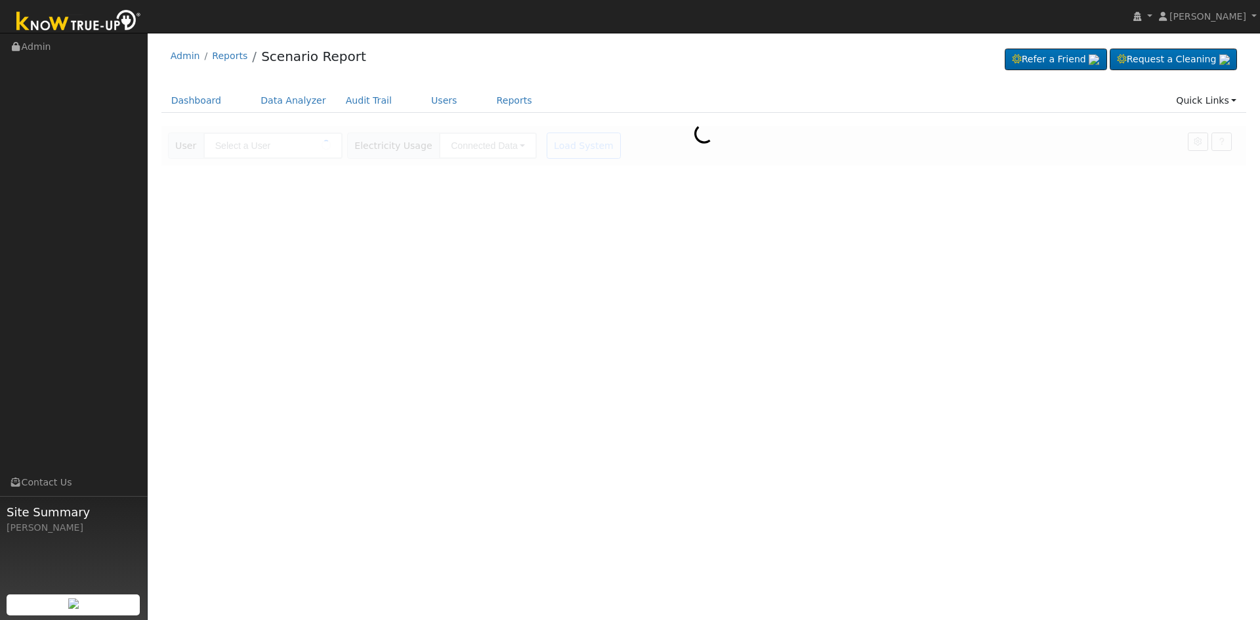
type input "[PERSON_NAME] & [PERSON_NAME]"
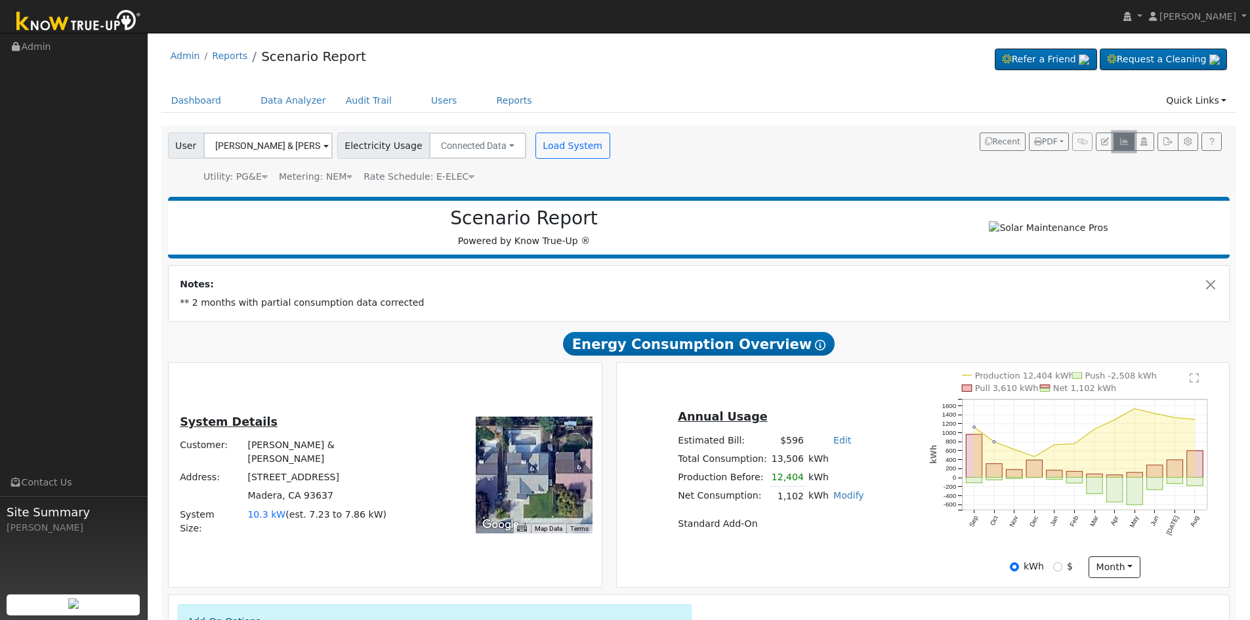
click at [1126, 135] on button "button" at bounding box center [1123, 142] width 20 height 18
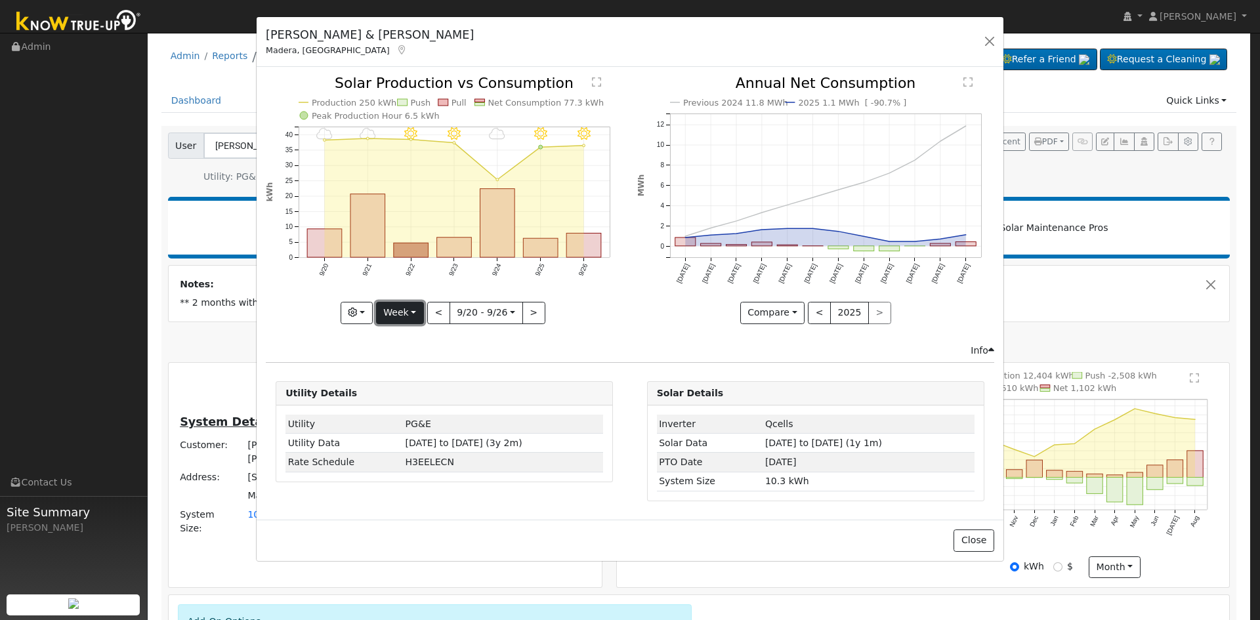
click at [403, 314] on button "Week" at bounding box center [400, 313] width 48 height 22
click at [427, 377] on link "Month" at bounding box center [422, 376] width 91 height 18
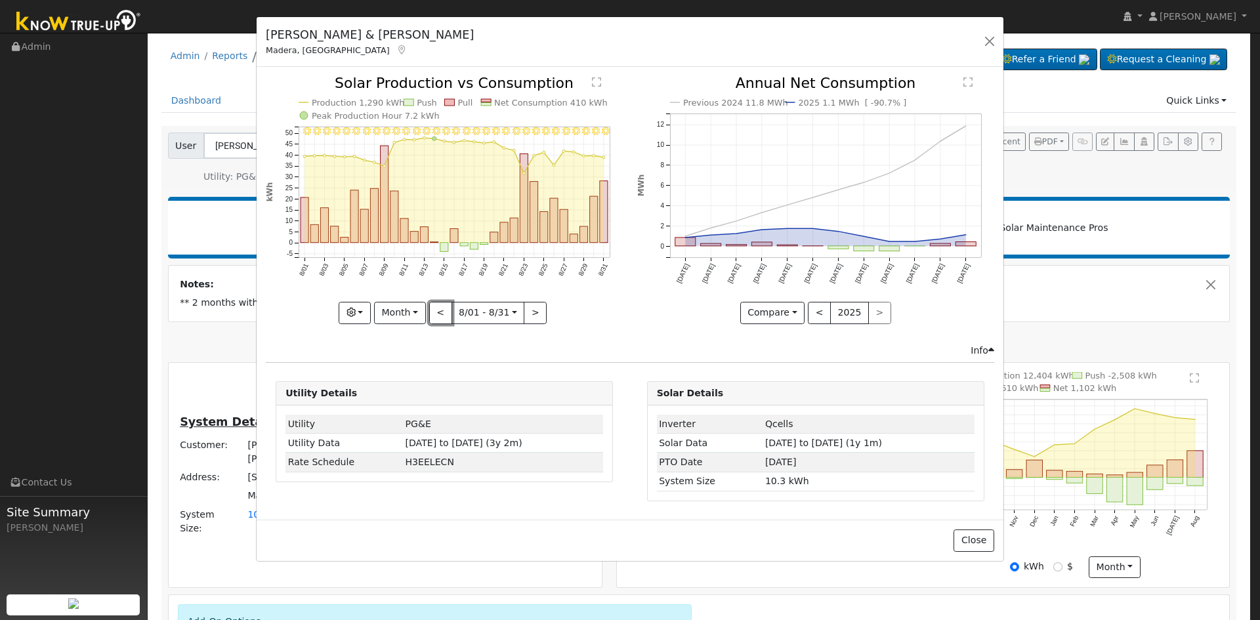
click at [442, 308] on button "<" at bounding box center [440, 313] width 23 height 22
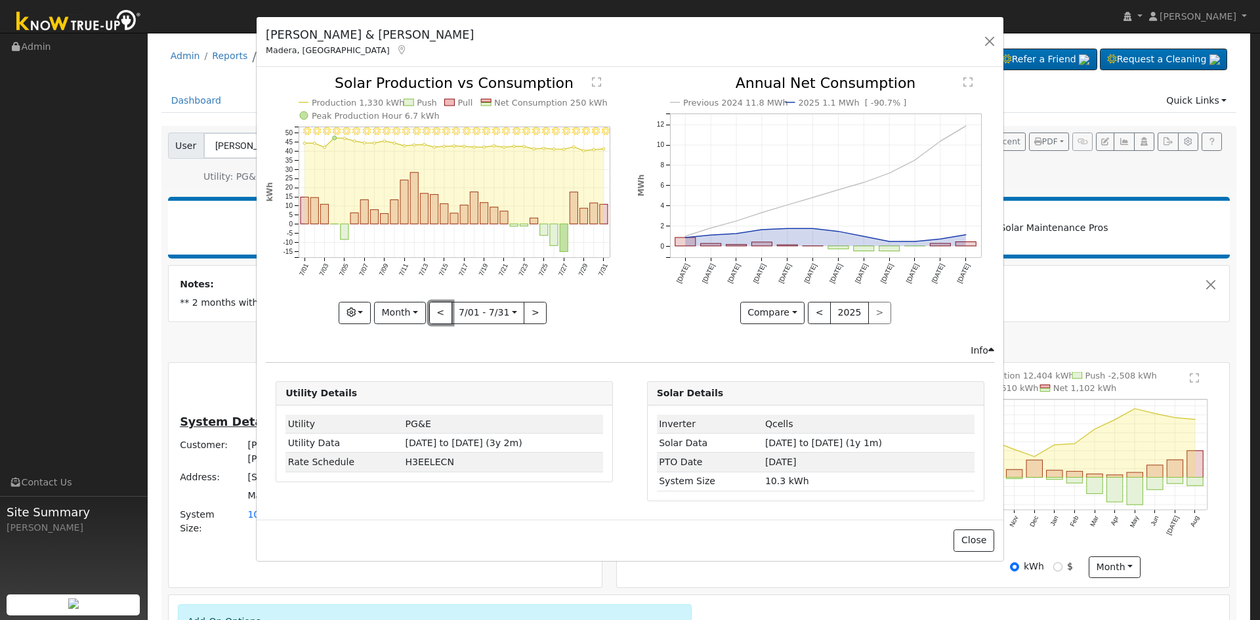
click at [443, 310] on button "<" at bounding box center [440, 313] width 23 height 22
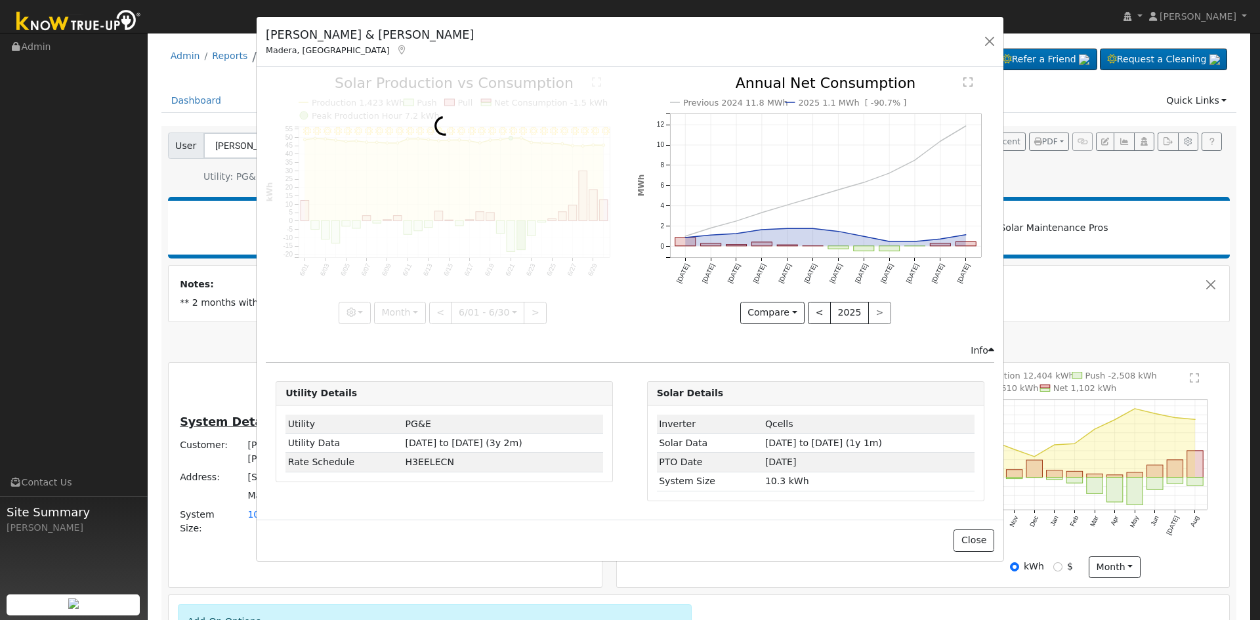
click at [443, 310] on div at bounding box center [444, 199] width 357 height 247
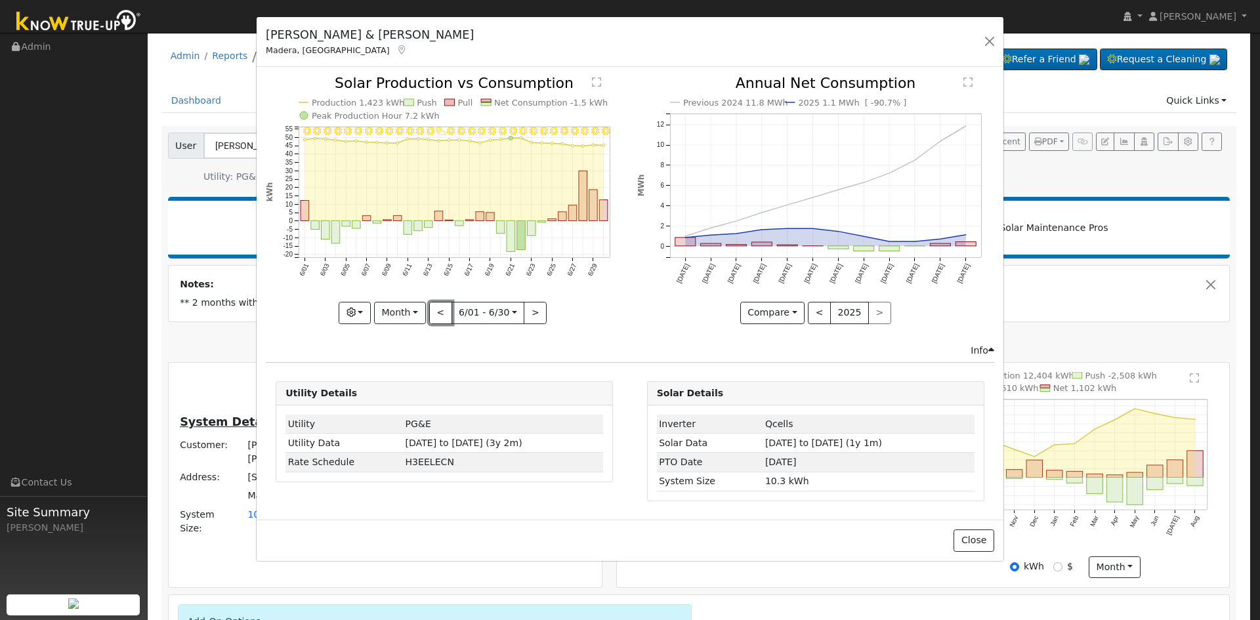
click at [443, 310] on button "<" at bounding box center [440, 313] width 23 height 22
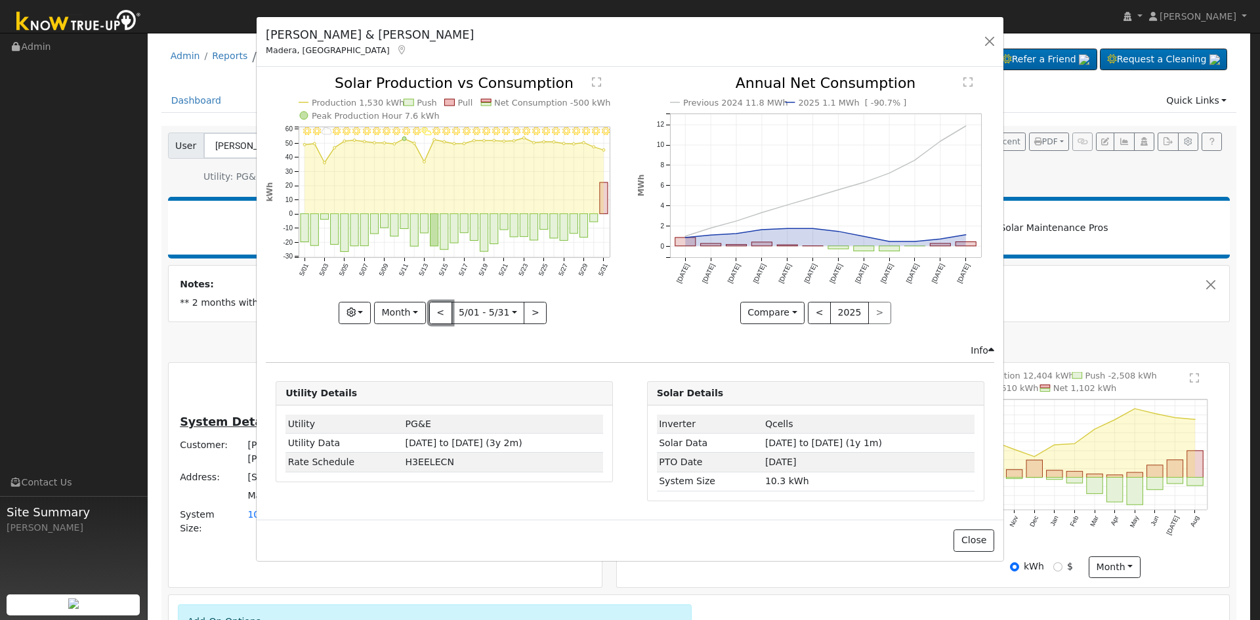
click at [443, 310] on button "<" at bounding box center [440, 313] width 23 height 22
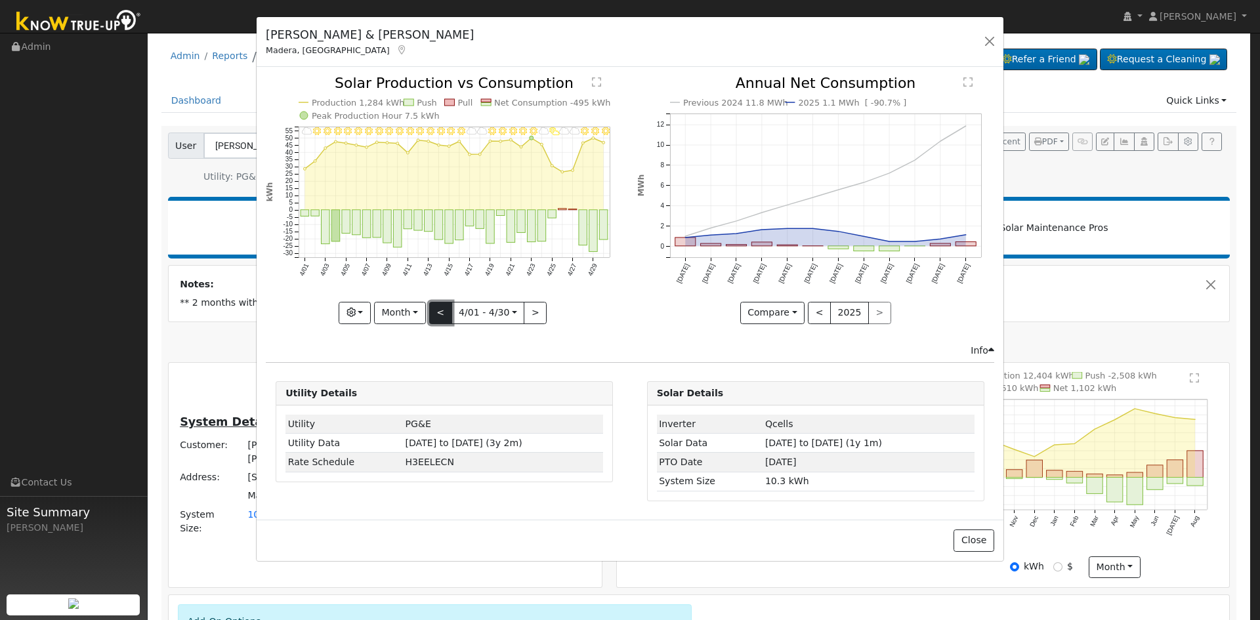
click at [439, 312] on button "<" at bounding box center [440, 313] width 23 height 22
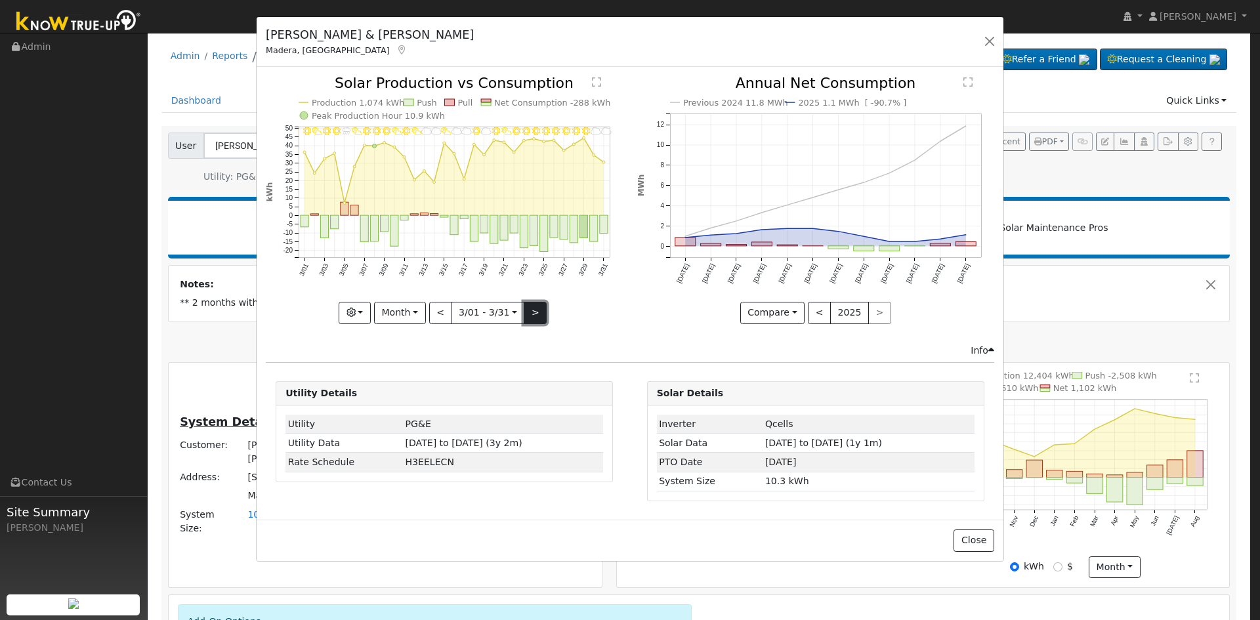
click at [531, 311] on button ">" at bounding box center [535, 313] width 23 height 22
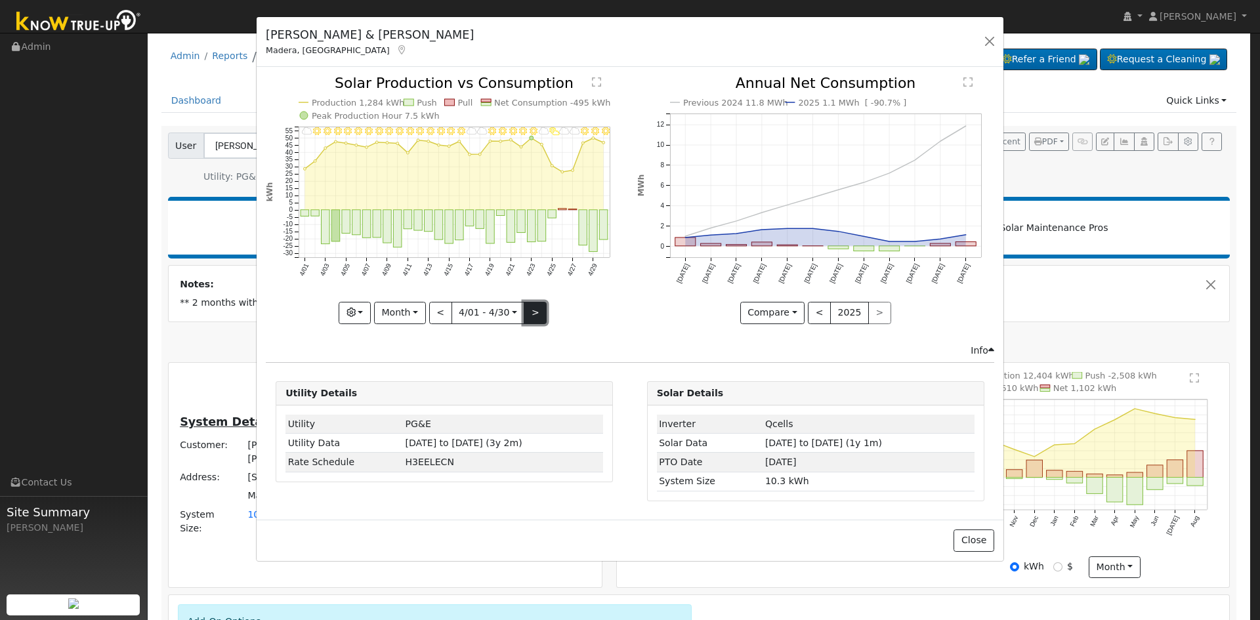
click at [531, 311] on button ">" at bounding box center [535, 313] width 23 height 22
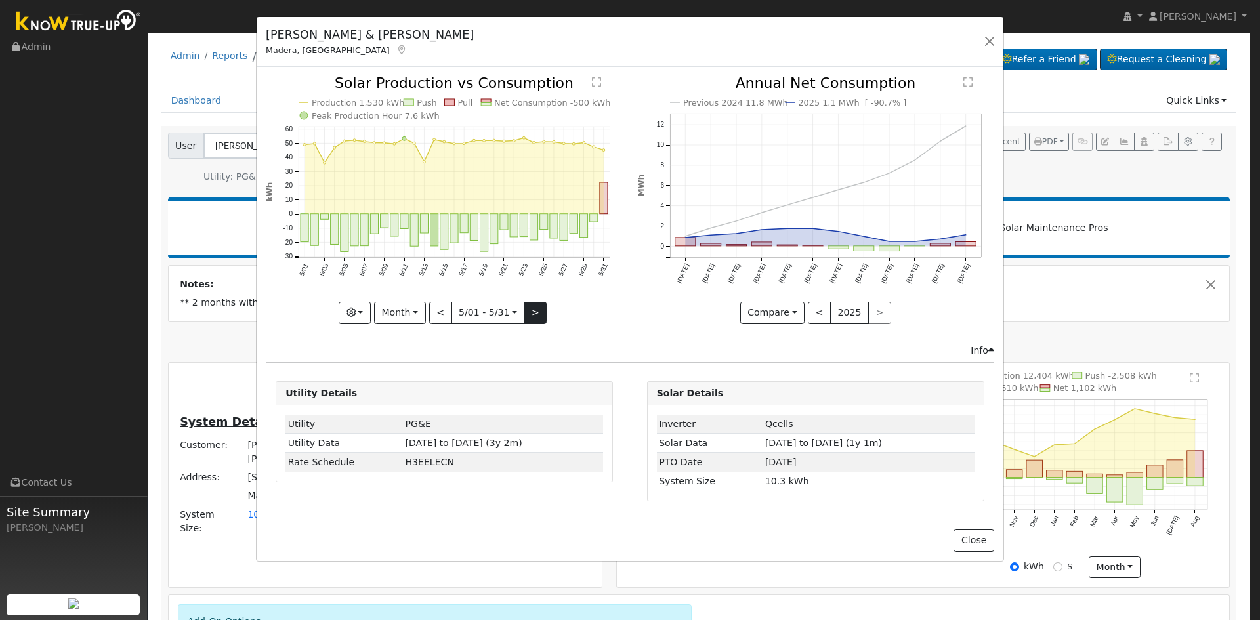
click at [531, 311] on div at bounding box center [444, 199] width 357 height 247
click at [531, 311] on button ">" at bounding box center [535, 313] width 23 height 22
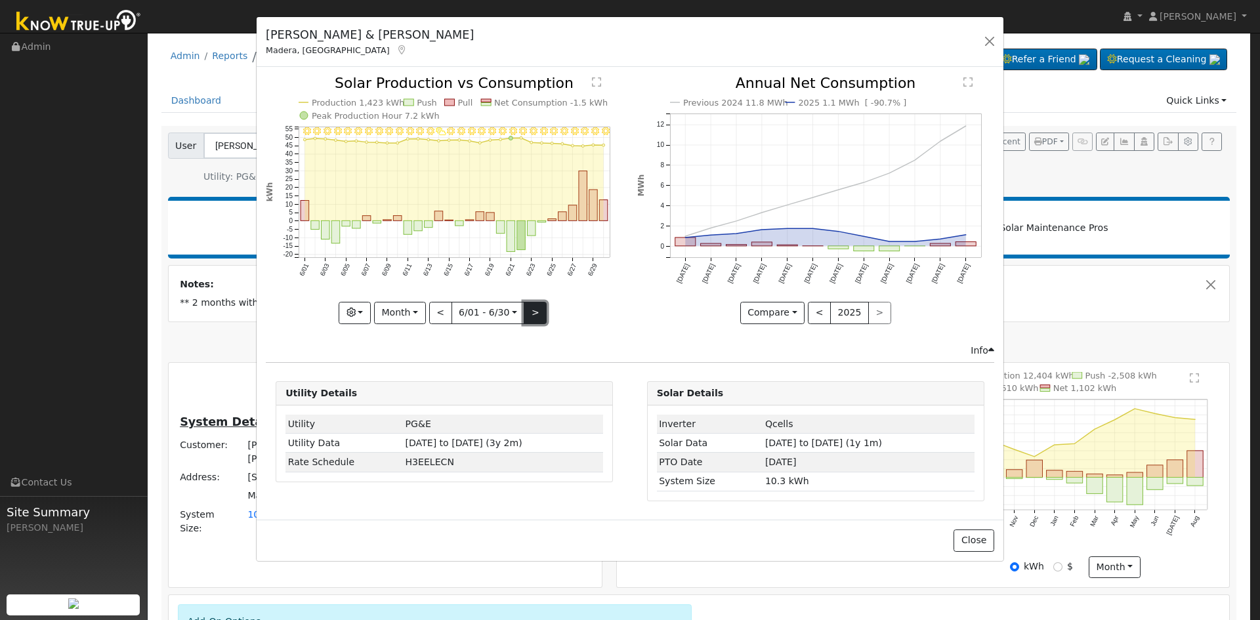
click at [531, 311] on button ">" at bounding box center [535, 313] width 23 height 22
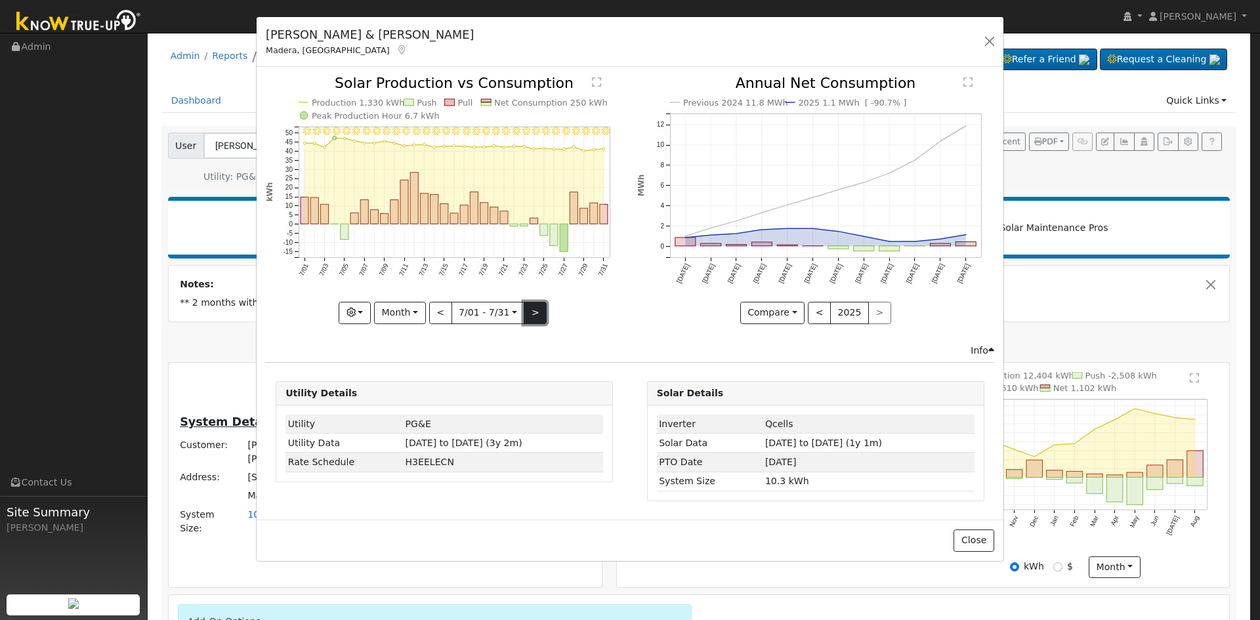
click at [531, 311] on button ">" at bounding box center [535, 313] width 23 height 22
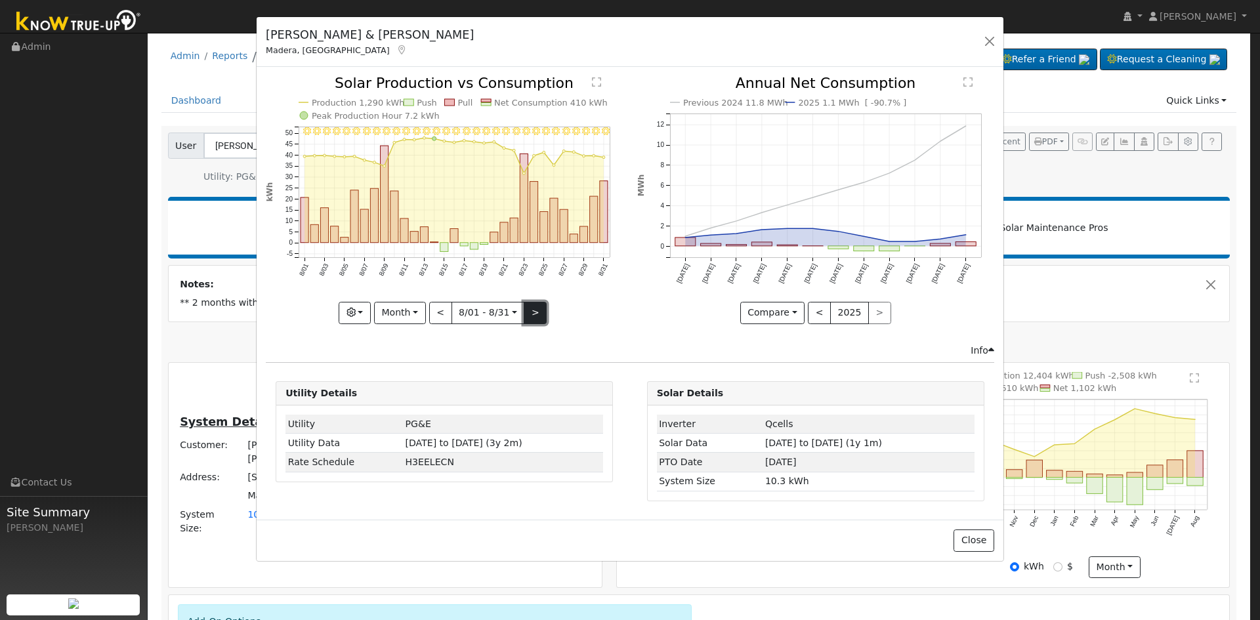
click at [531, 311] on button ">" at bounding box center [535, 313] width 23 height 22
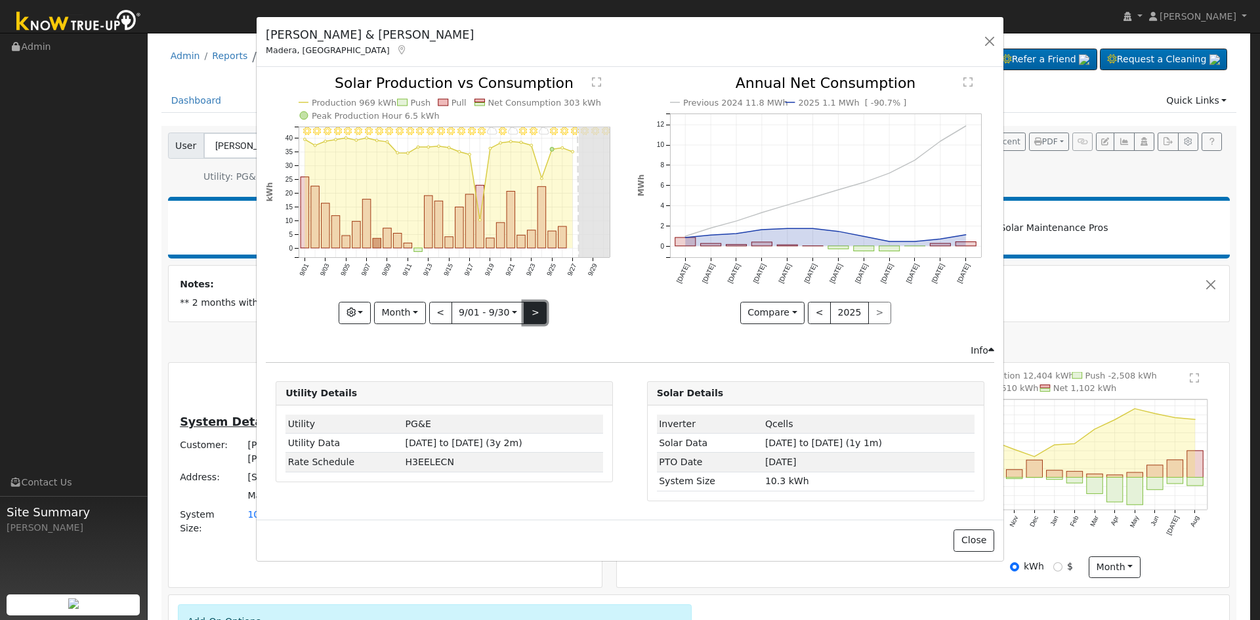
click at [531, 311] on button ">" at bounding box center [535, 313] width 23 height 22
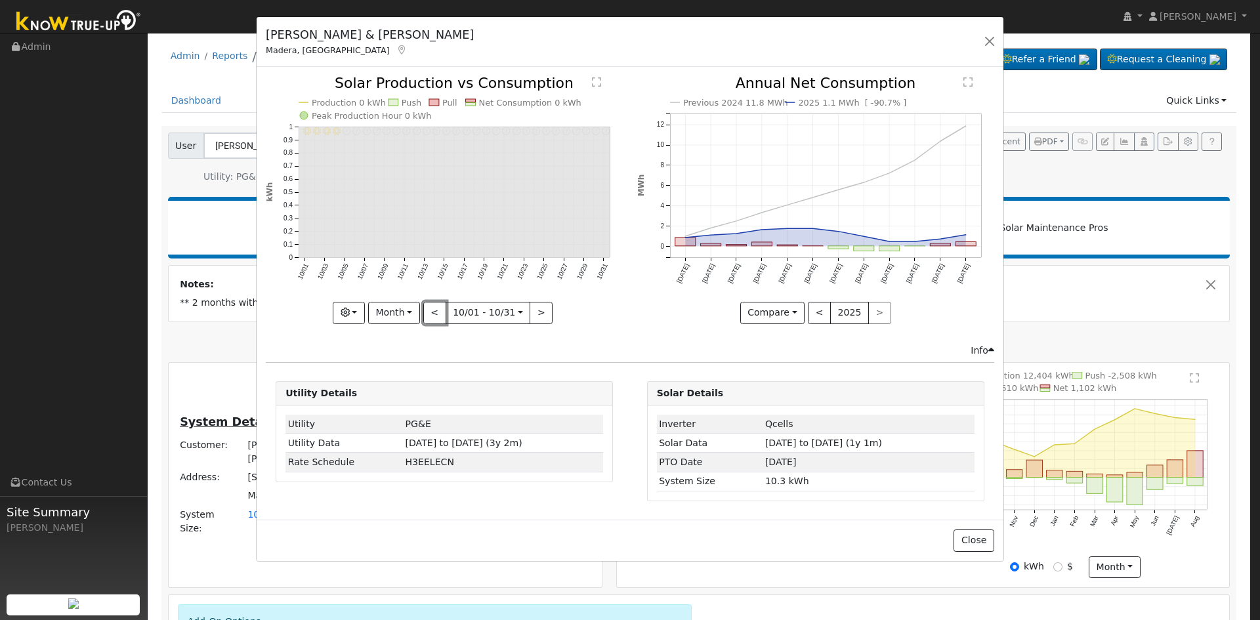
click at [436, 310] on button "<" at bounding box center [434, 313] width 23 height 22
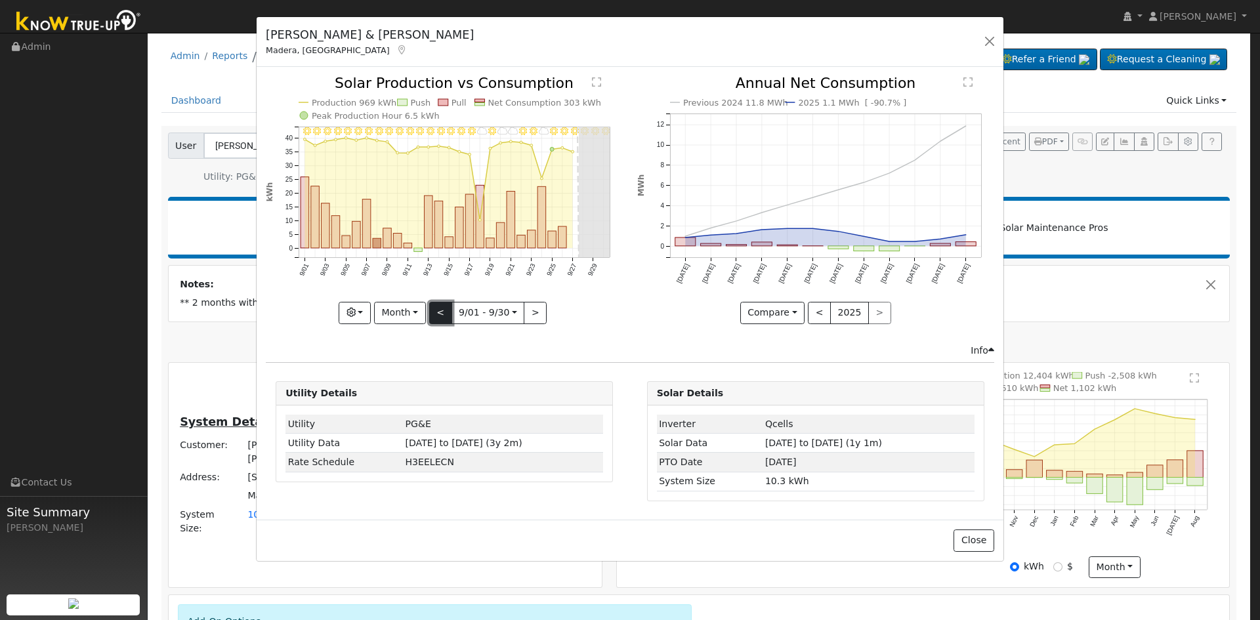
click at [440, 312] on button "<" at bounding box center [440, 313] width 23 height 22
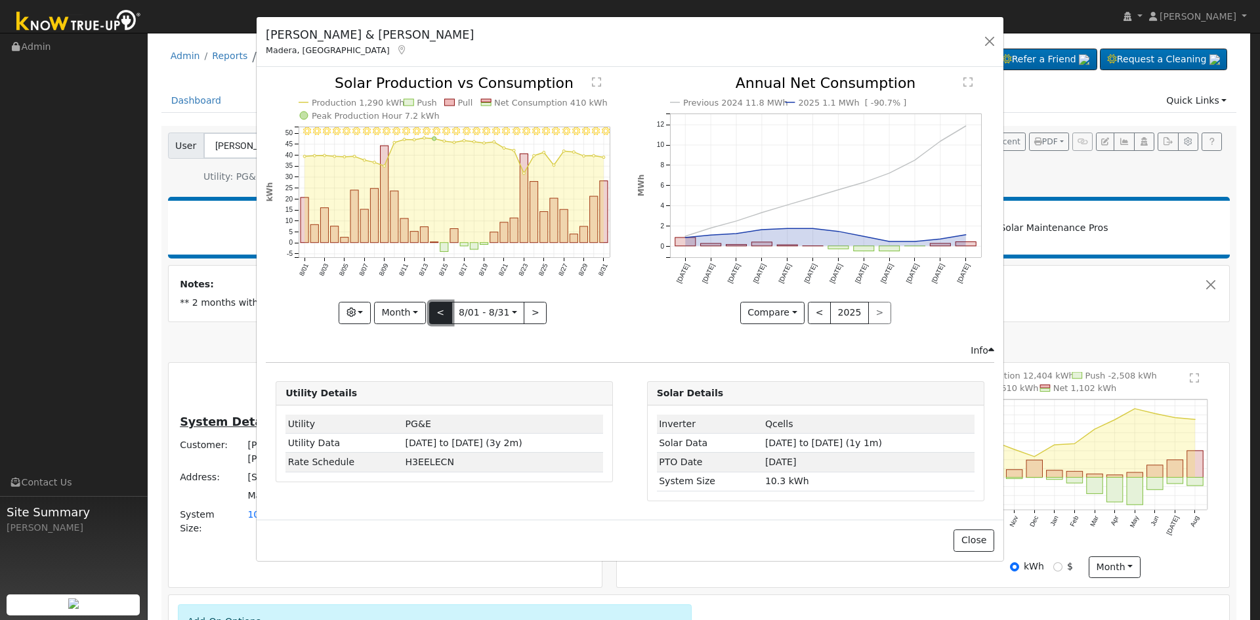
click at [440, 312] on button "<" at bounding box center [440, 313] width 23 height 22
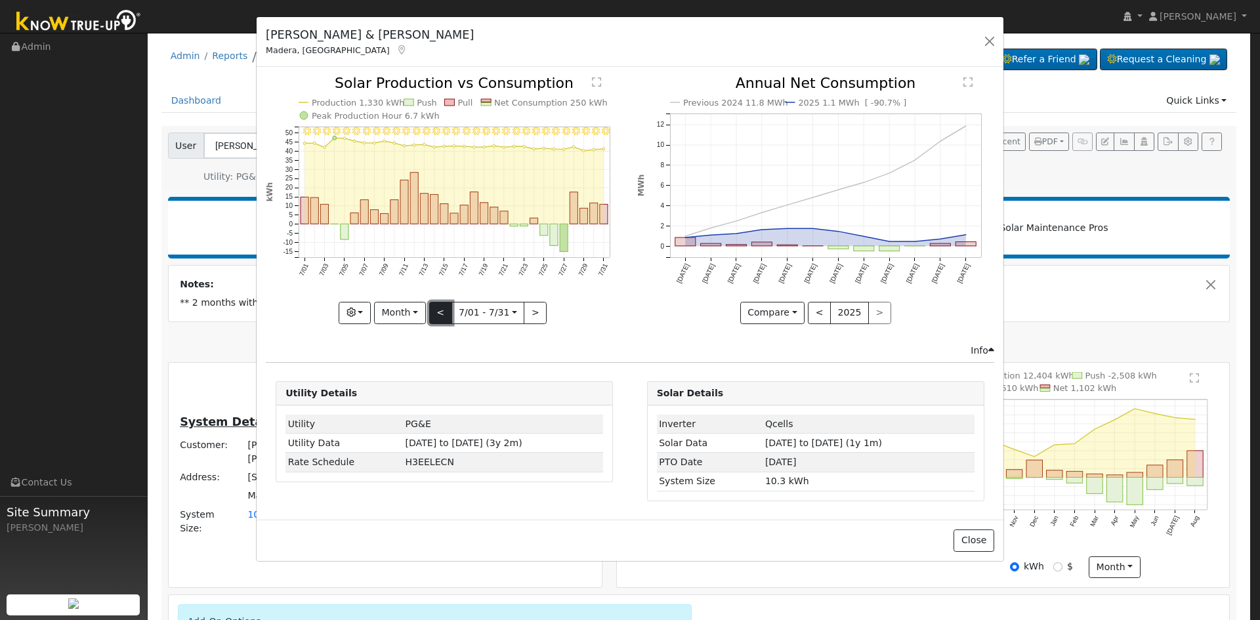
click at [440, 312] on button "<" at bounding box center [440, 313] width 23 height 22
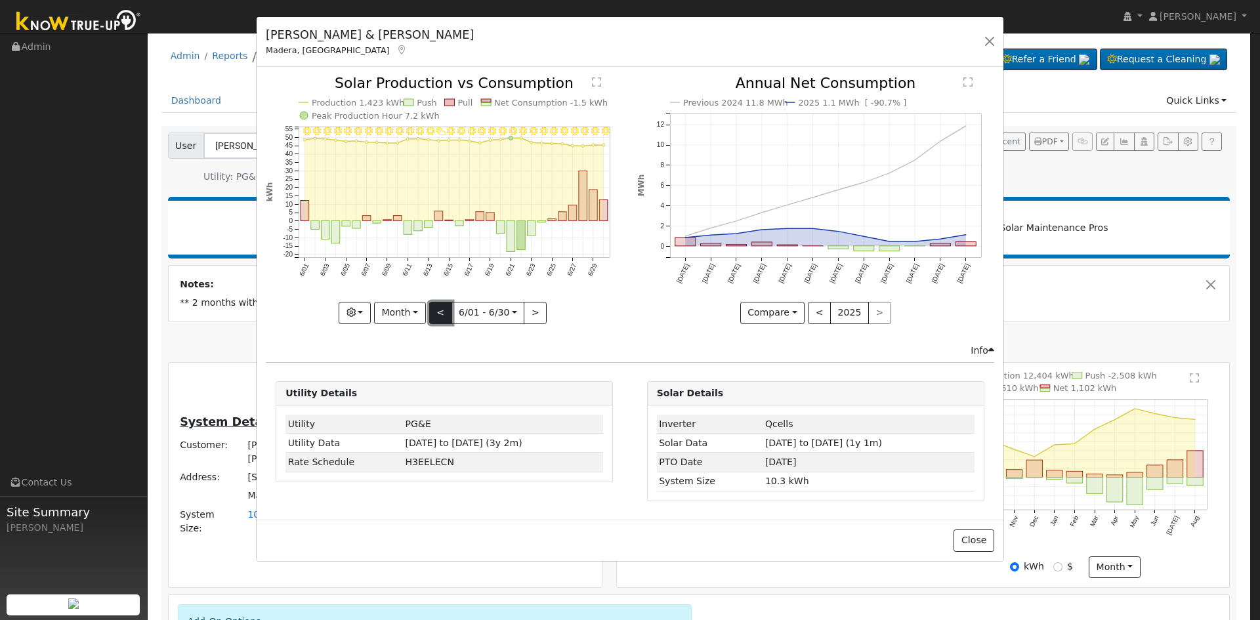
click at [440, 312] on button "<" at bounding box center [440, 313] width 23 height 22
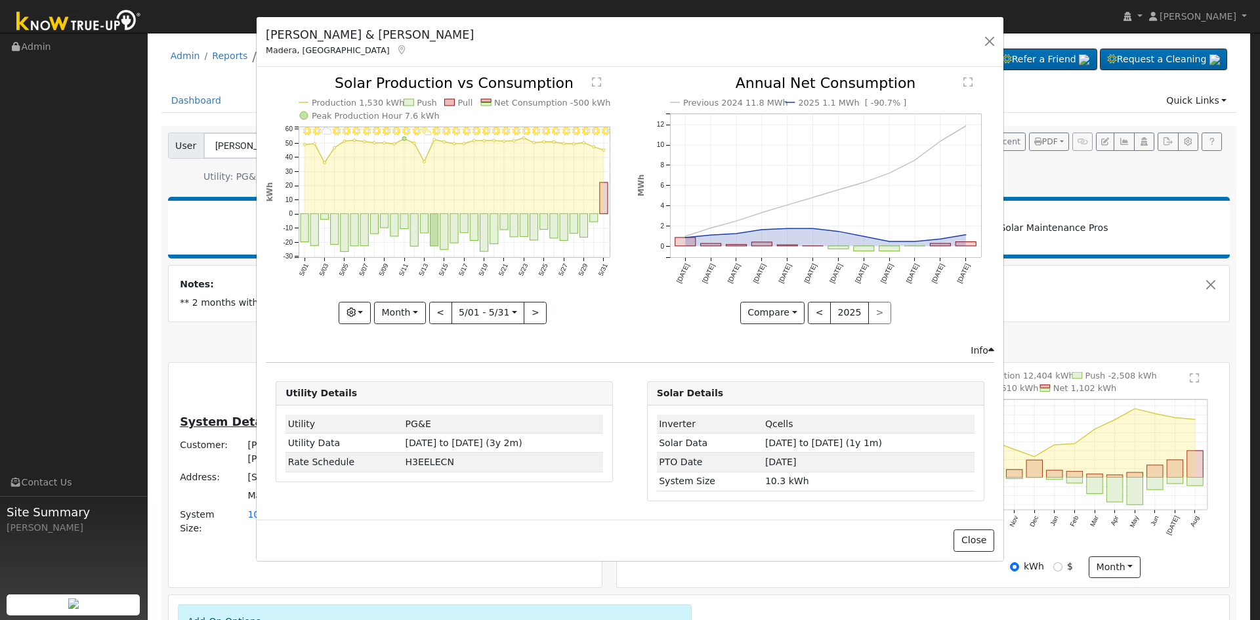
click at [153, 155] on div "[PERSON_NAME] & [PERSON_NAME] Madera, [GEOGRAPHIC_DATA] Default Account Default…" at bounding box center [630, 310] width 1260 height 620
click at [532, 310] on button ">" at bounding box center [535, 313] width 23 height 22
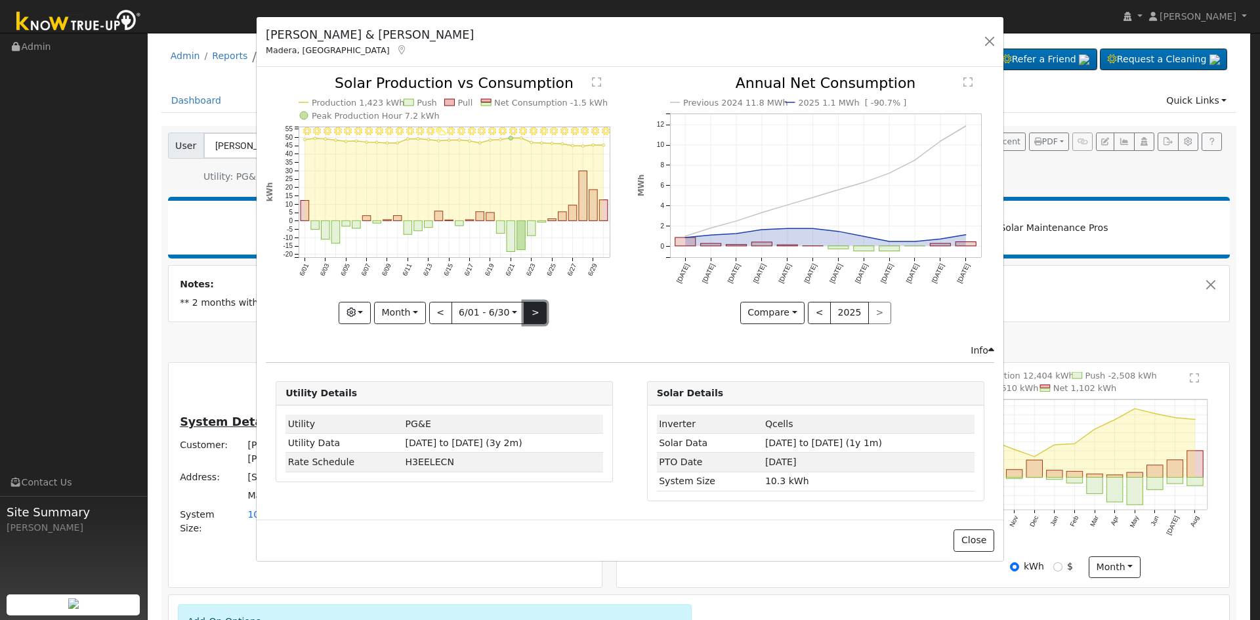
click at [532, 310] on button ">" at bounding box center [535, 313] width 23 height 22
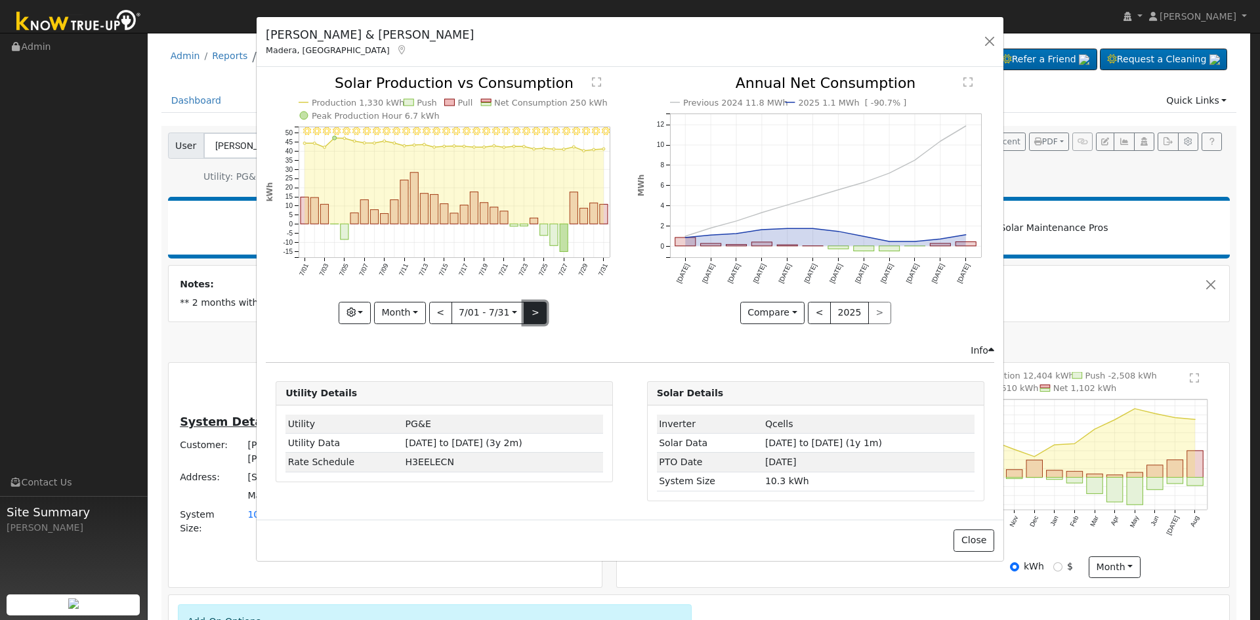
click at [532, 310] on button ">" at bounding box center [535, 313] width 23 height 22
type input "[DATE]"
